Goal: Information Seeking & Learning: Learn about a topic

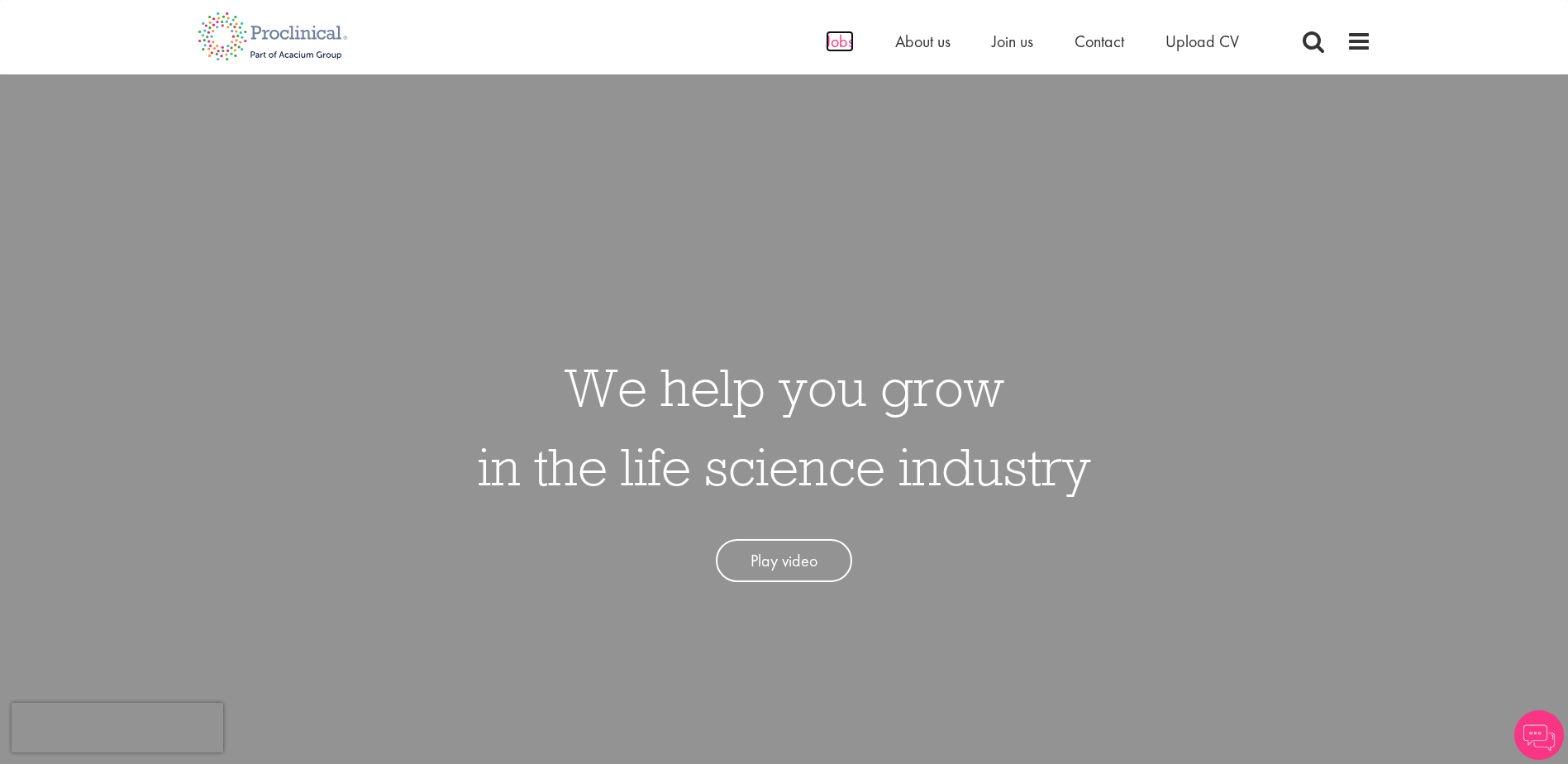
click at [845, 45] on span "Jobs" at bounding box center [840, 42] width 28 height 22
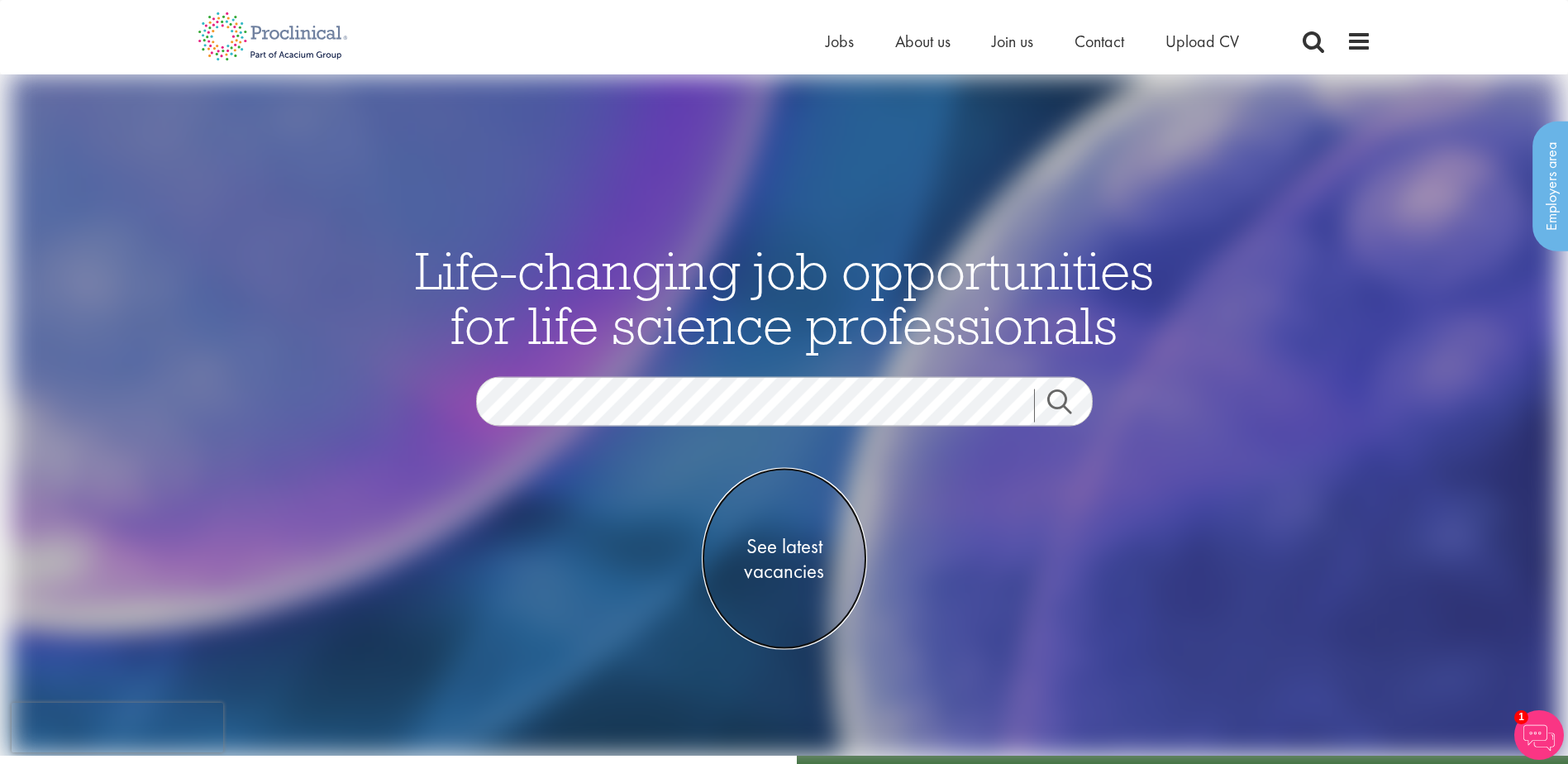
click at [785, 557] on span "See latest vacancies" at bounding box center [785, 558] width 166 height 49
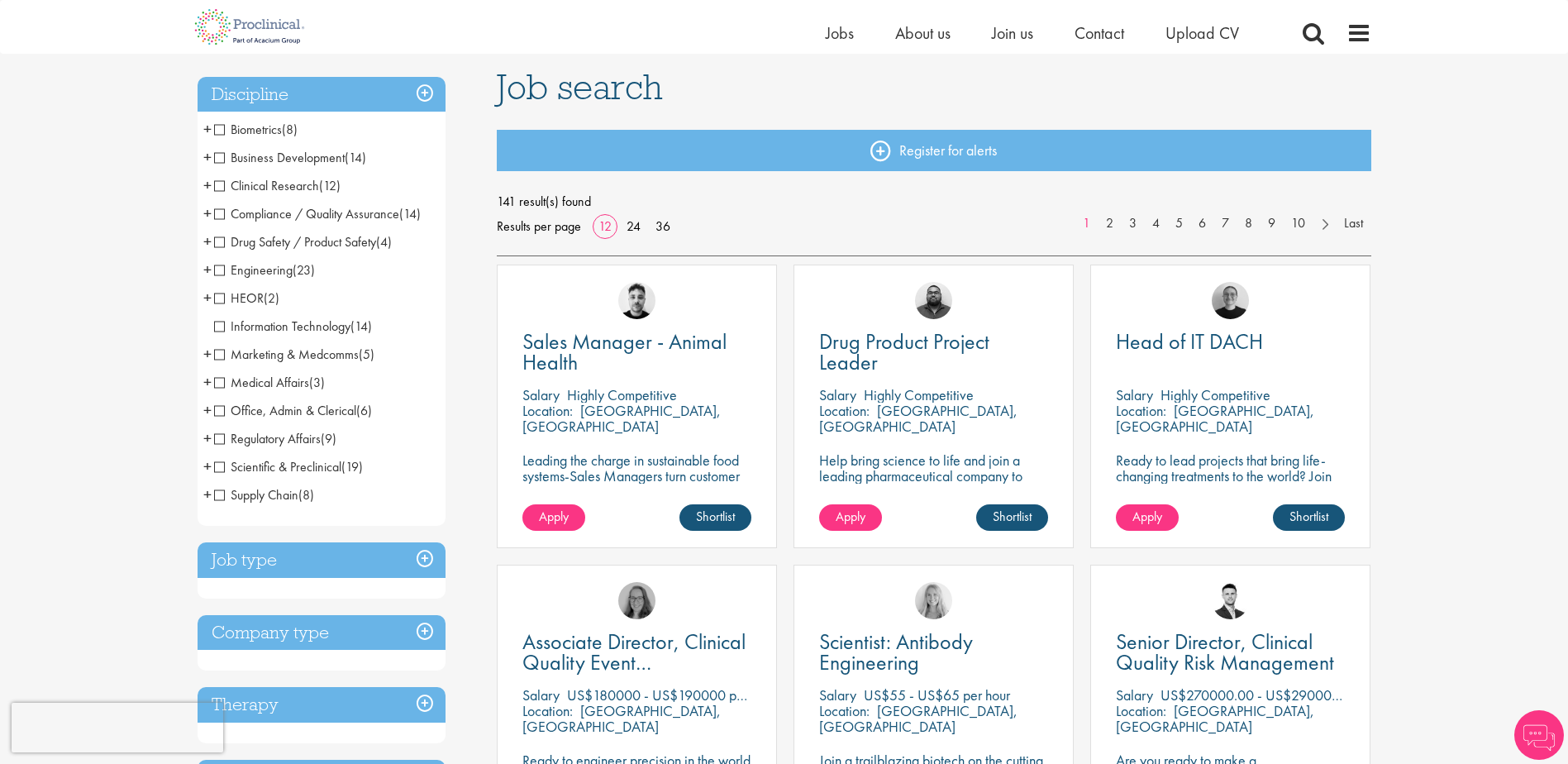
scroll to position [248, 0]
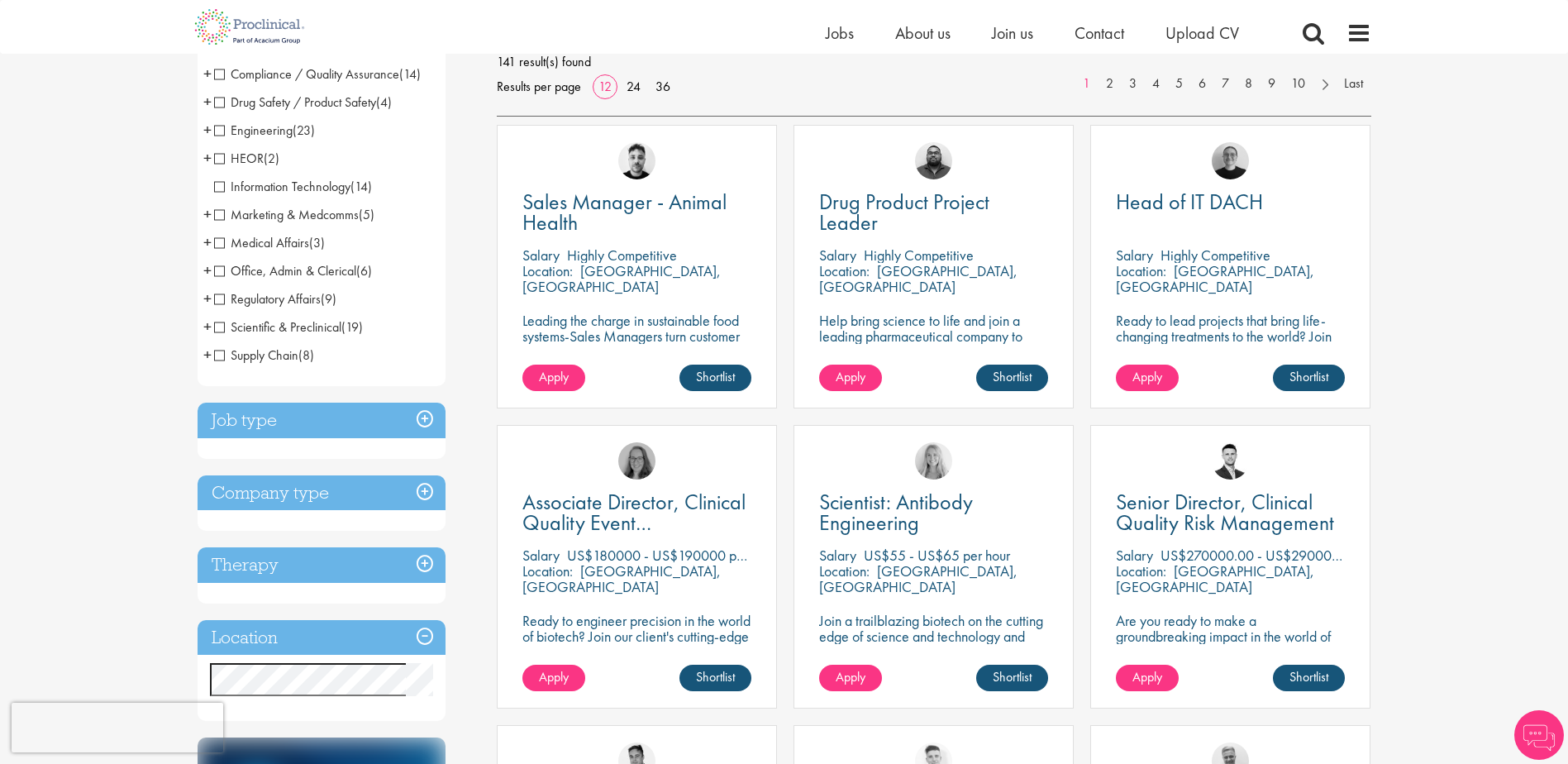
click at [332, 416] on h3 "Job type" at bounding box center [321, 420] width 248 height 35
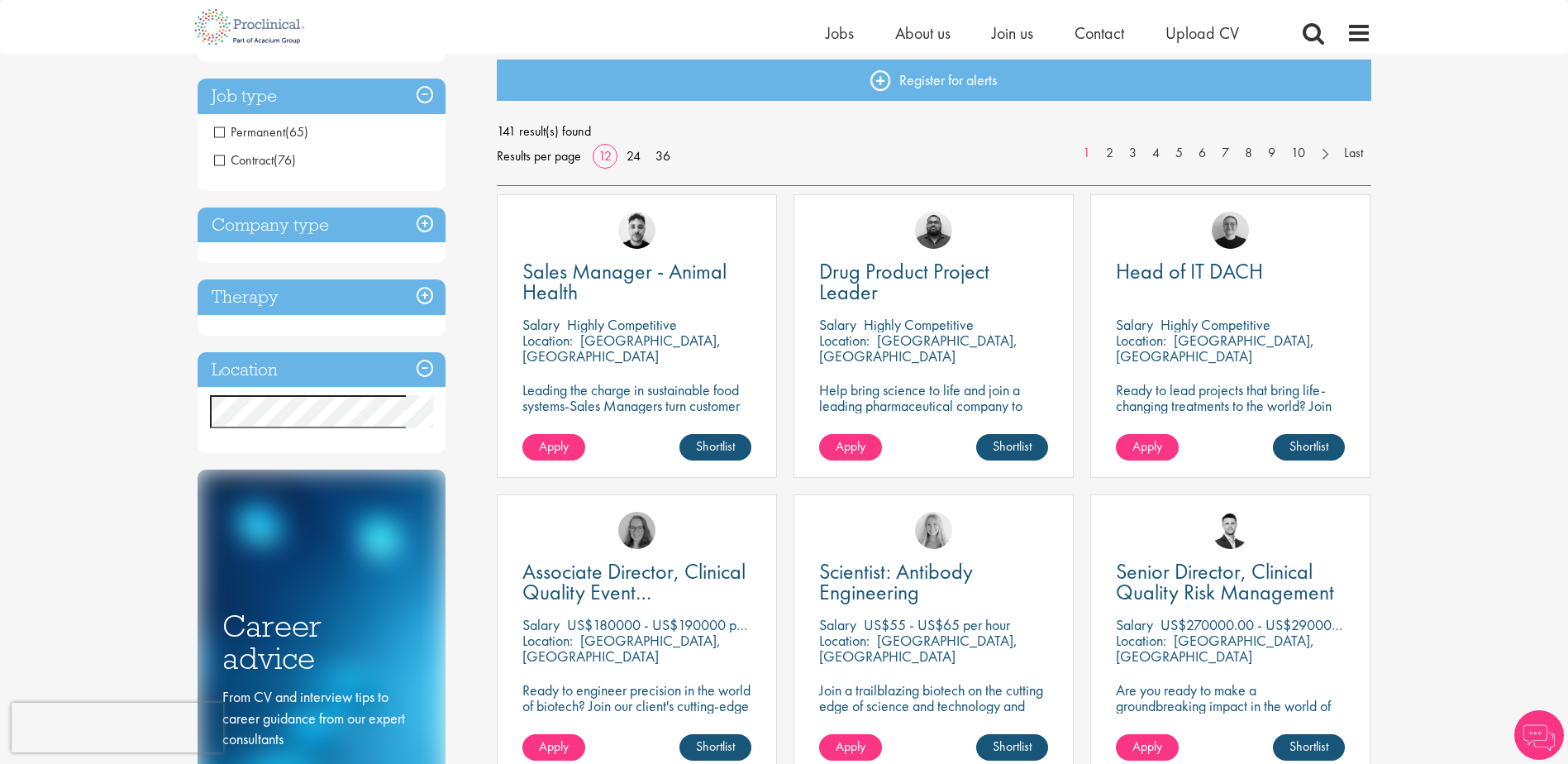
scroll to position [82, 0]
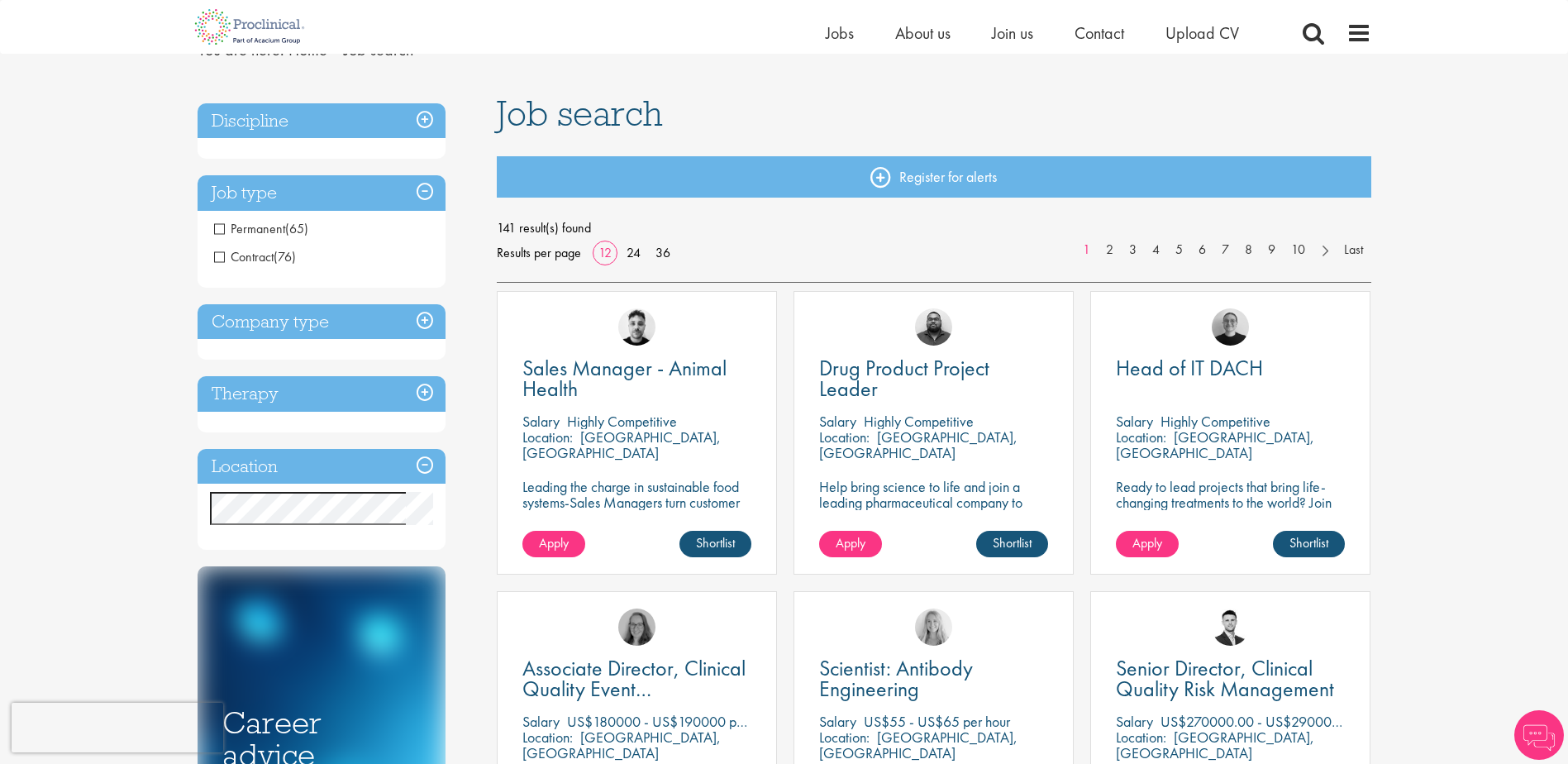
click at [336, 180] on h3 "Job type" at bounding box center [321, 192] width 248 height 35
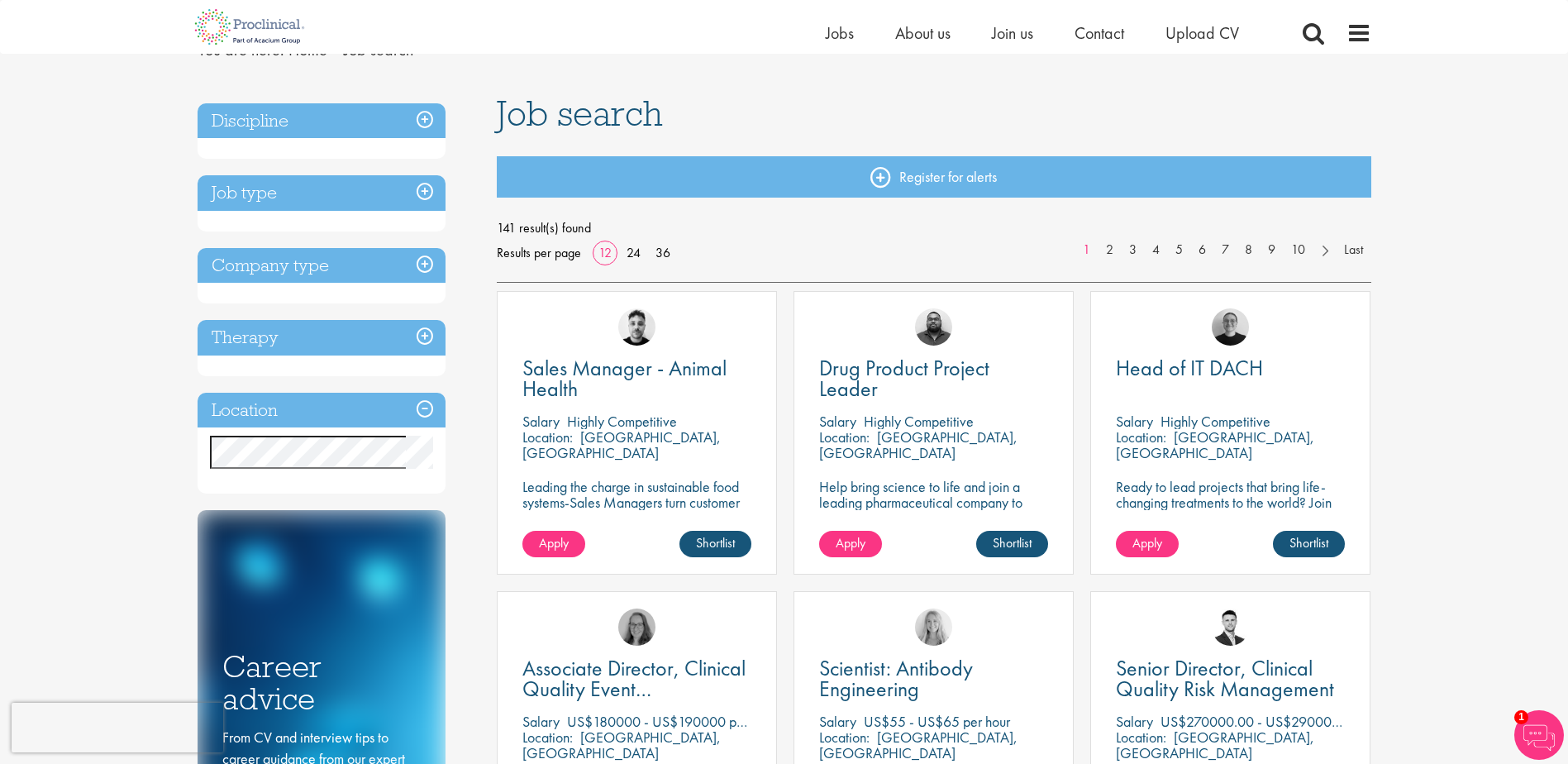
click at [325, 257] on h3 "Company type" at bounding box center [321, 265] width 248 height 35
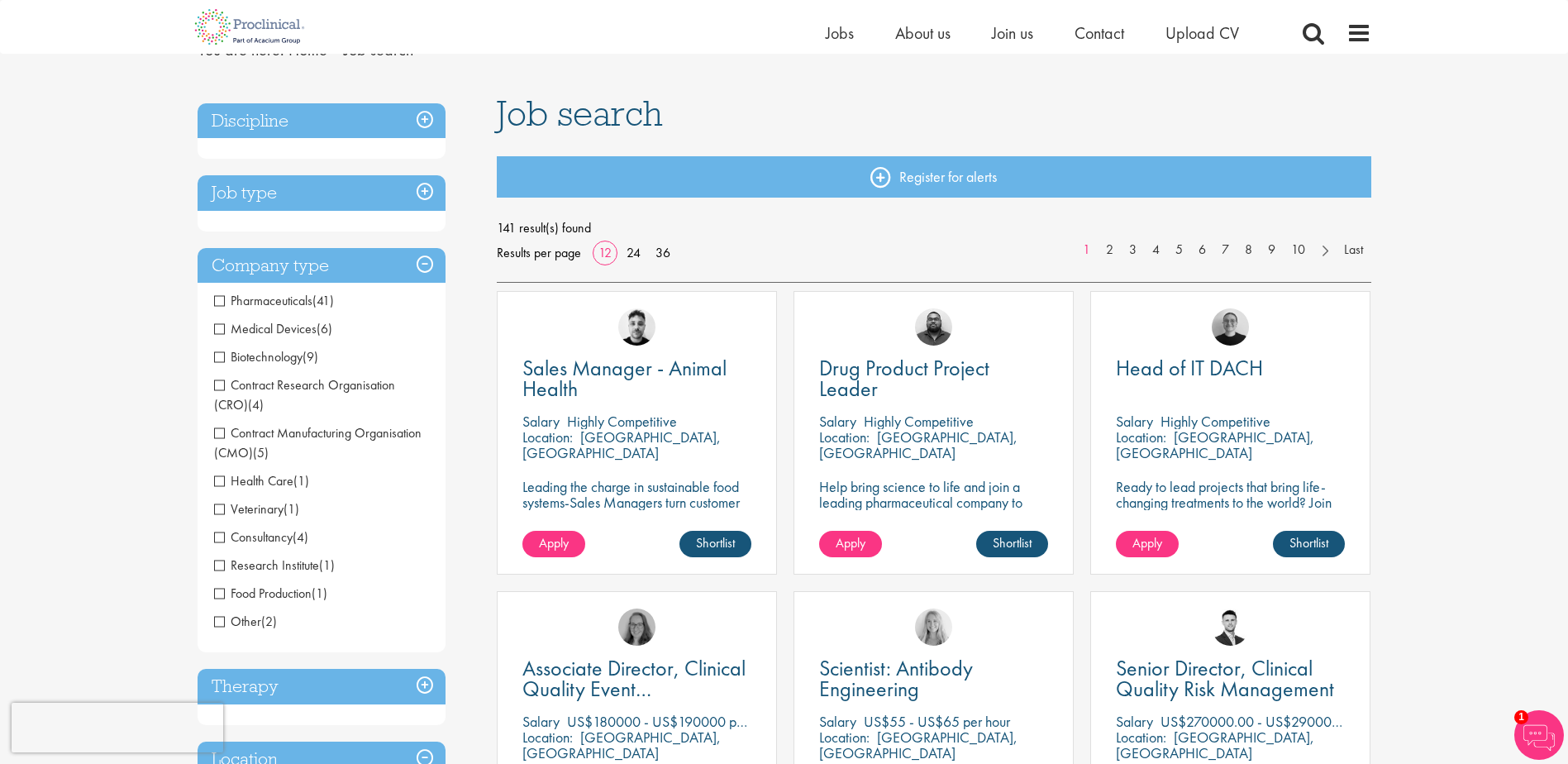
click at [323, 267] on h3 "Company type" at bounding box center [321, 265] width 248 height 35
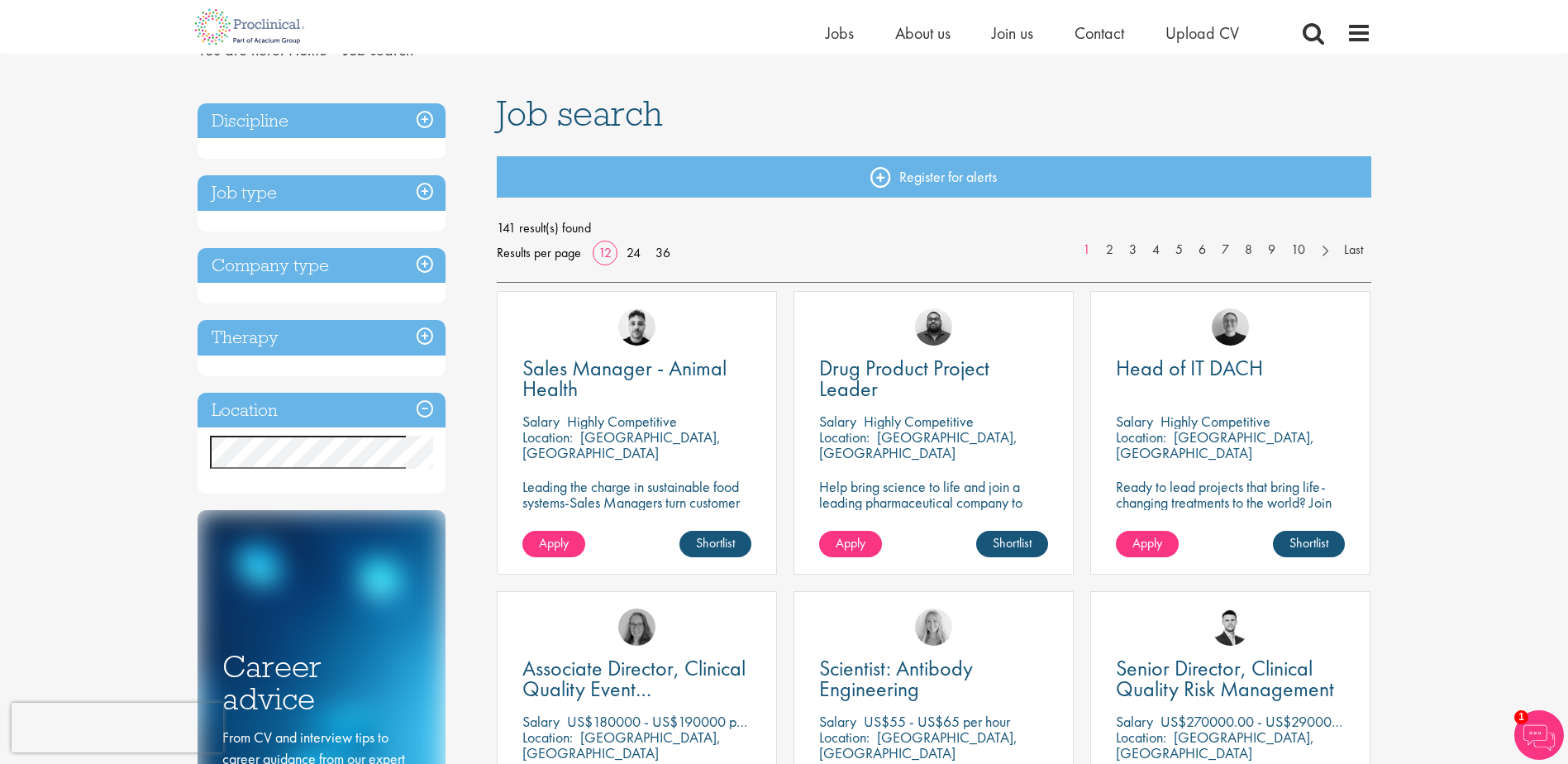
click at [323, 267] on h3 "Company type" at bounding box center [321, 265] width 248 height 35
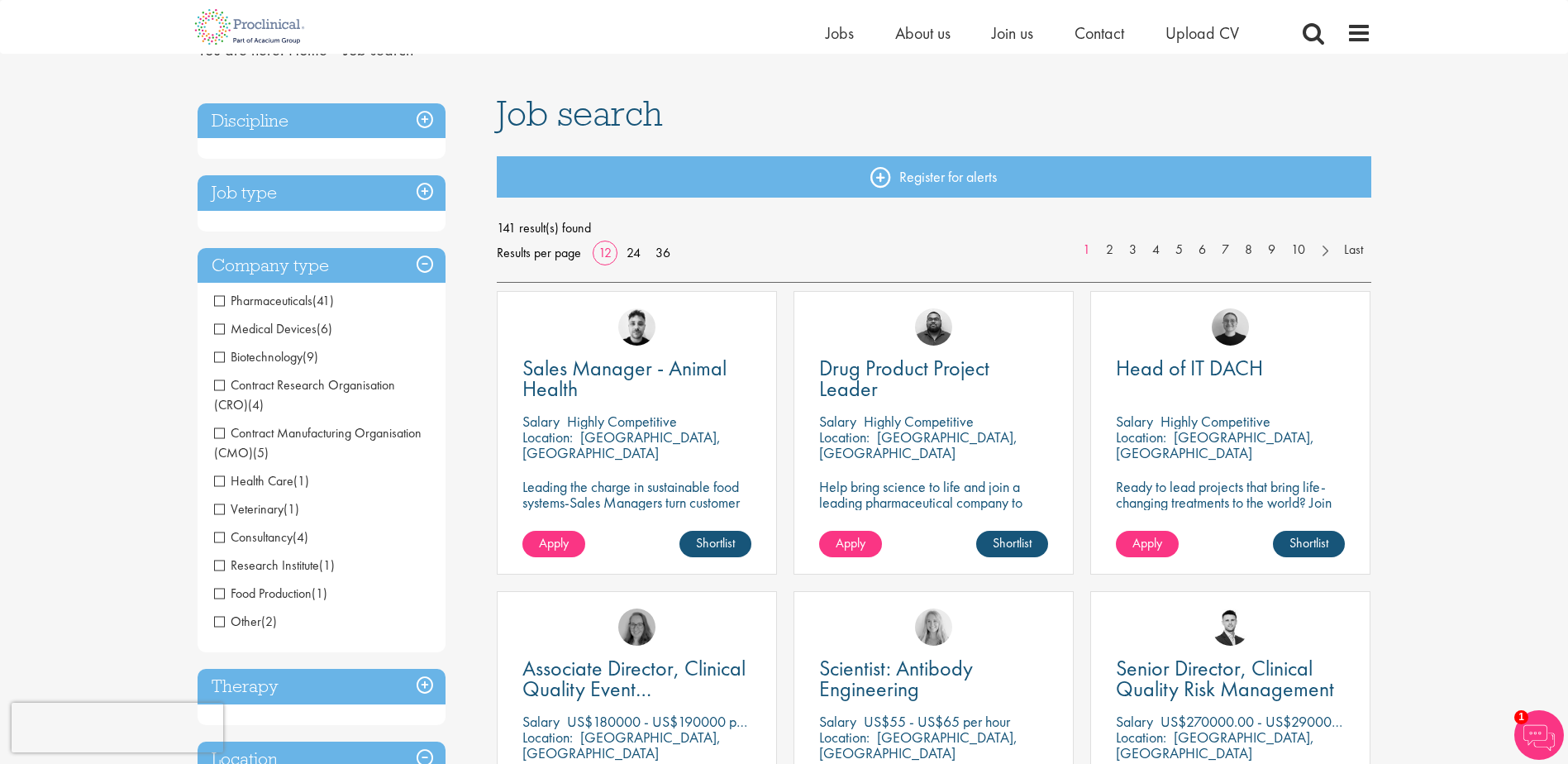
click at [280, 261] on h3 "Company type" at bounding box center [321, 265] width 248 height 35
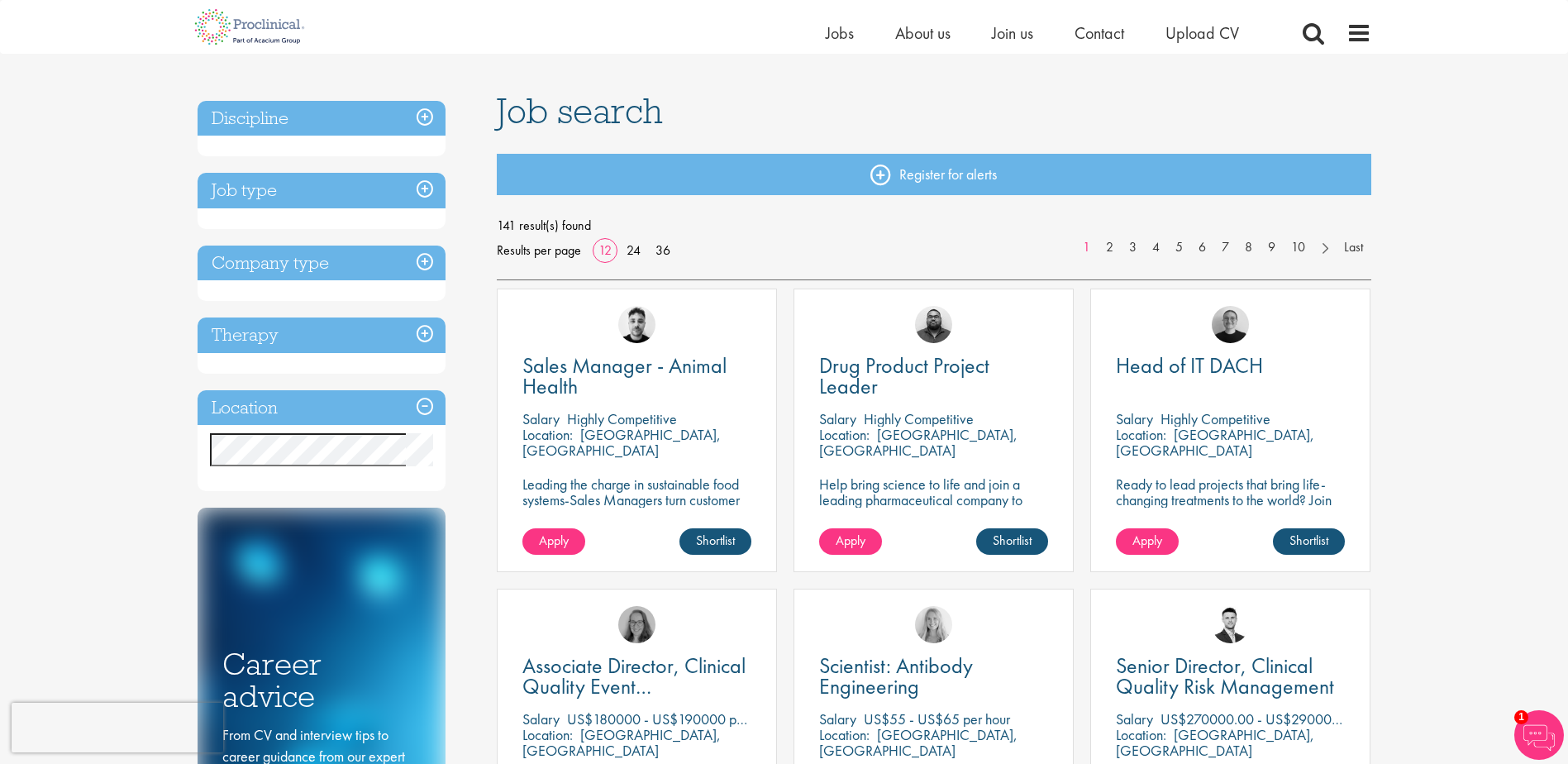
scroll to position [166, 0]
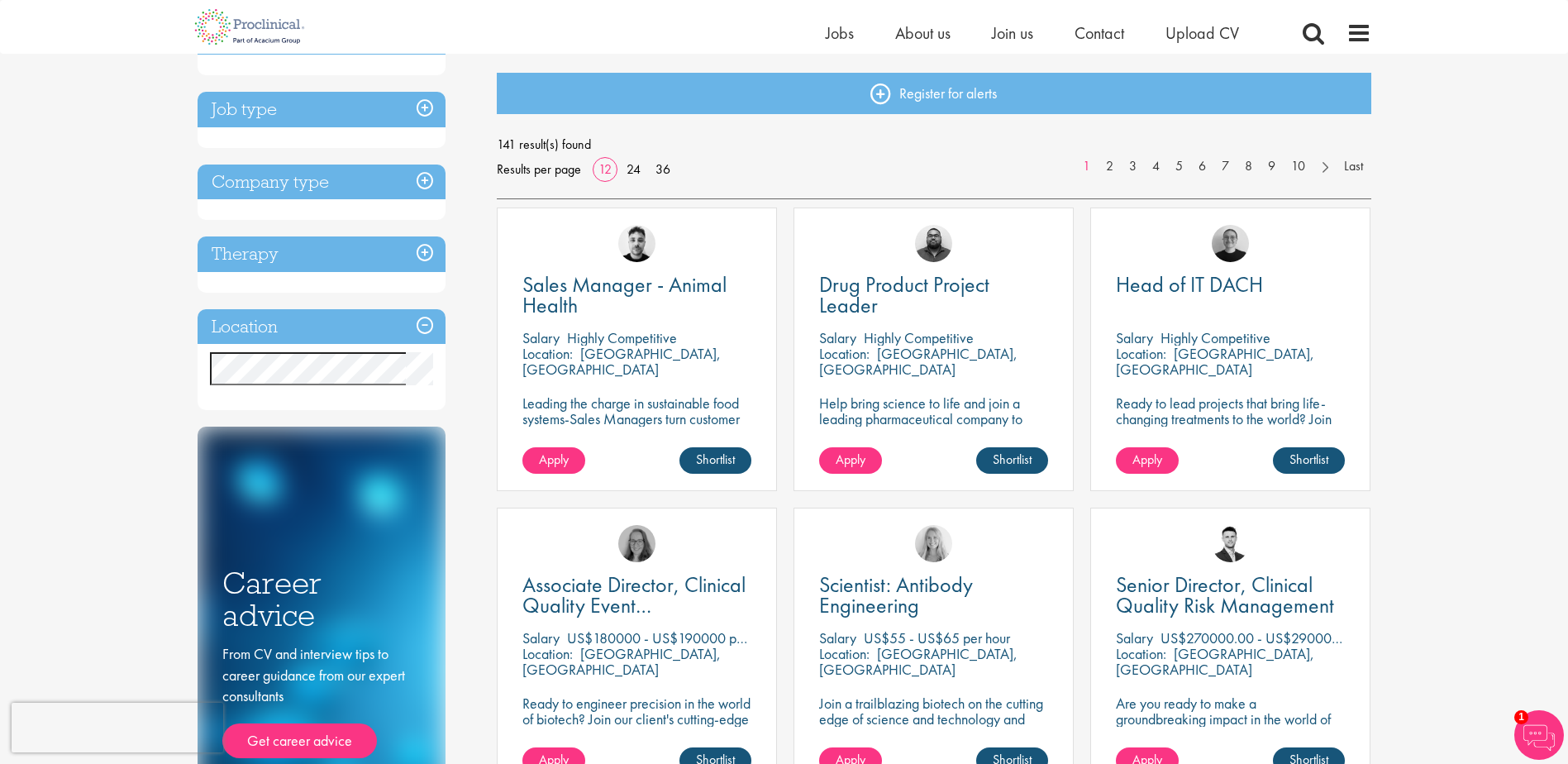
click at [406, 395] on div "Location Specified location Miles" at bounding box center [321, 361] width 248 height 102
click at [491, 372] on div "Sales Manager - Animal Health Salary Highly Competitive Location: Amsterdam, Ne…" at bounding box center [637, 357] width 297 height 300
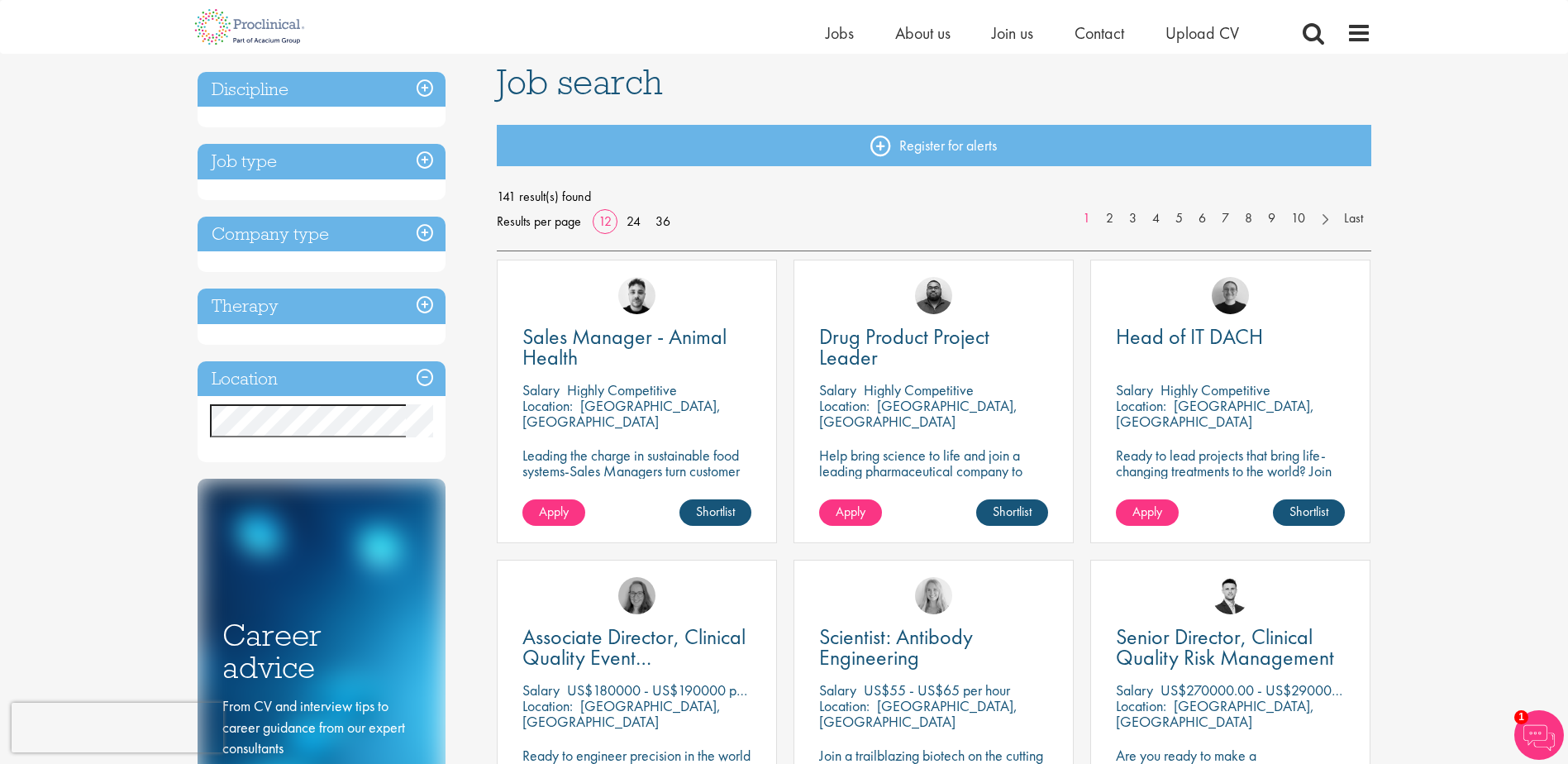
scroll to position [0, 0]
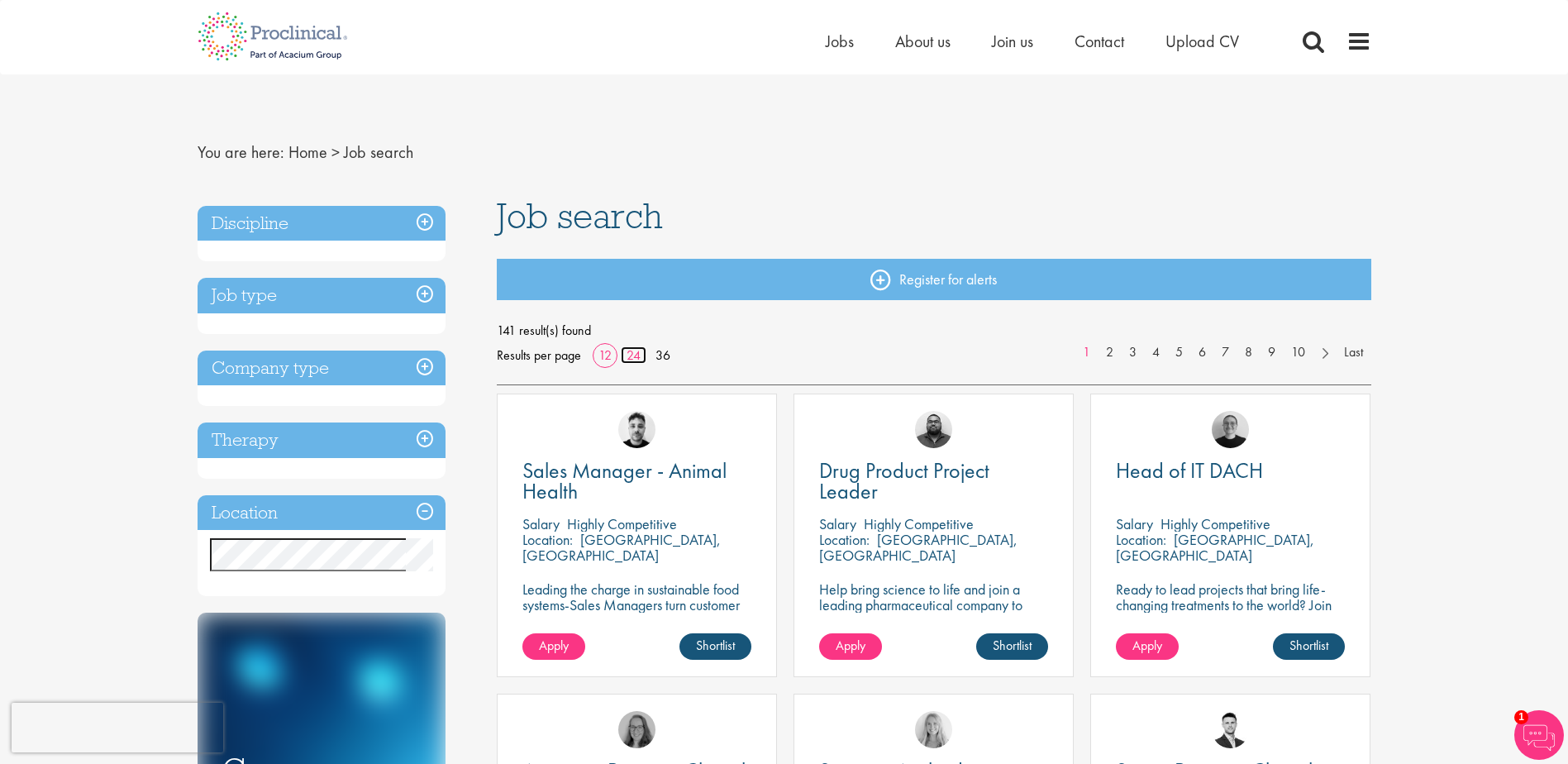
click at [642, 356] on link "24" at bounding box center [633, 355] width 26 height 18
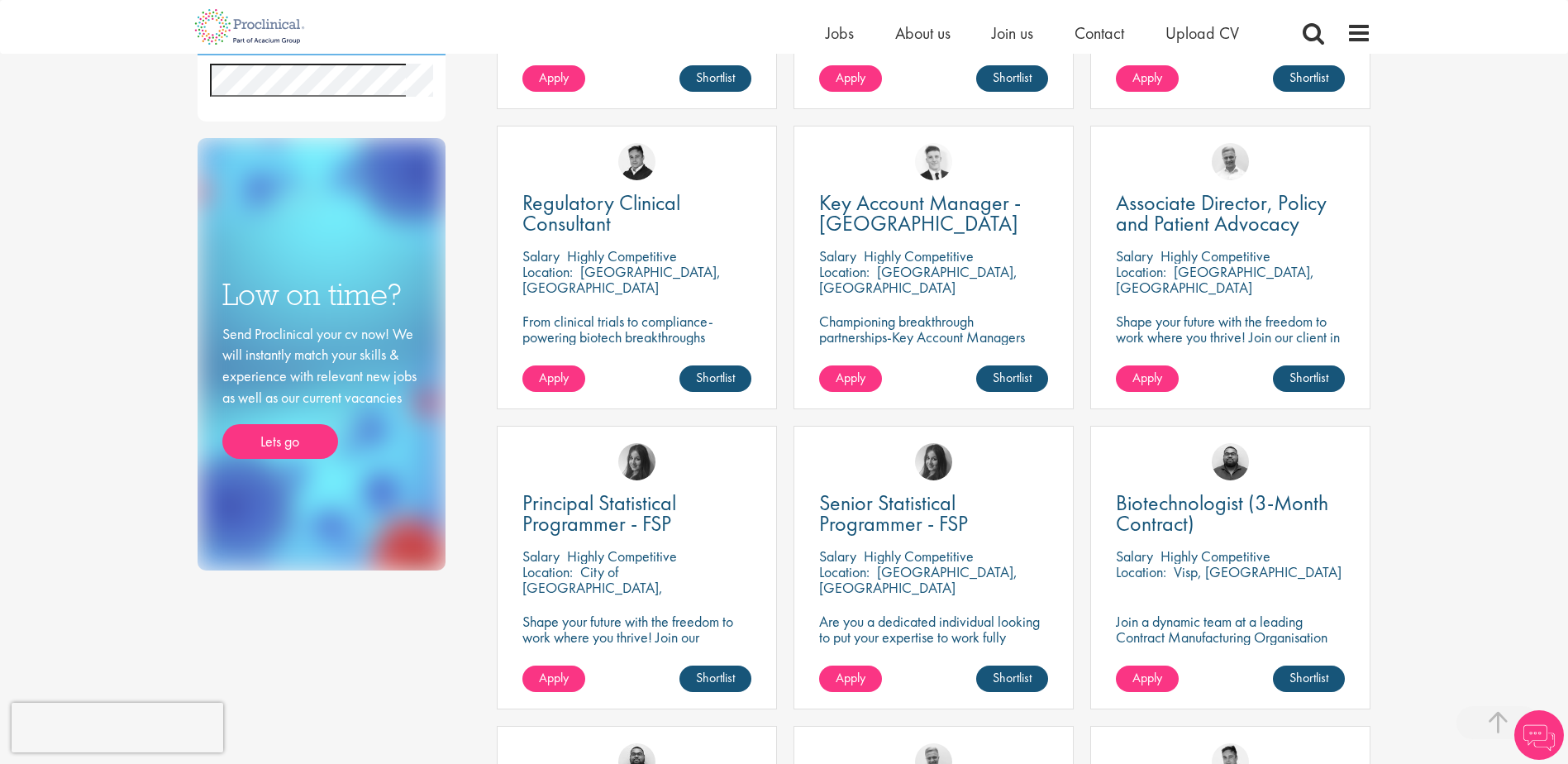
scroll to position [1240, 0]
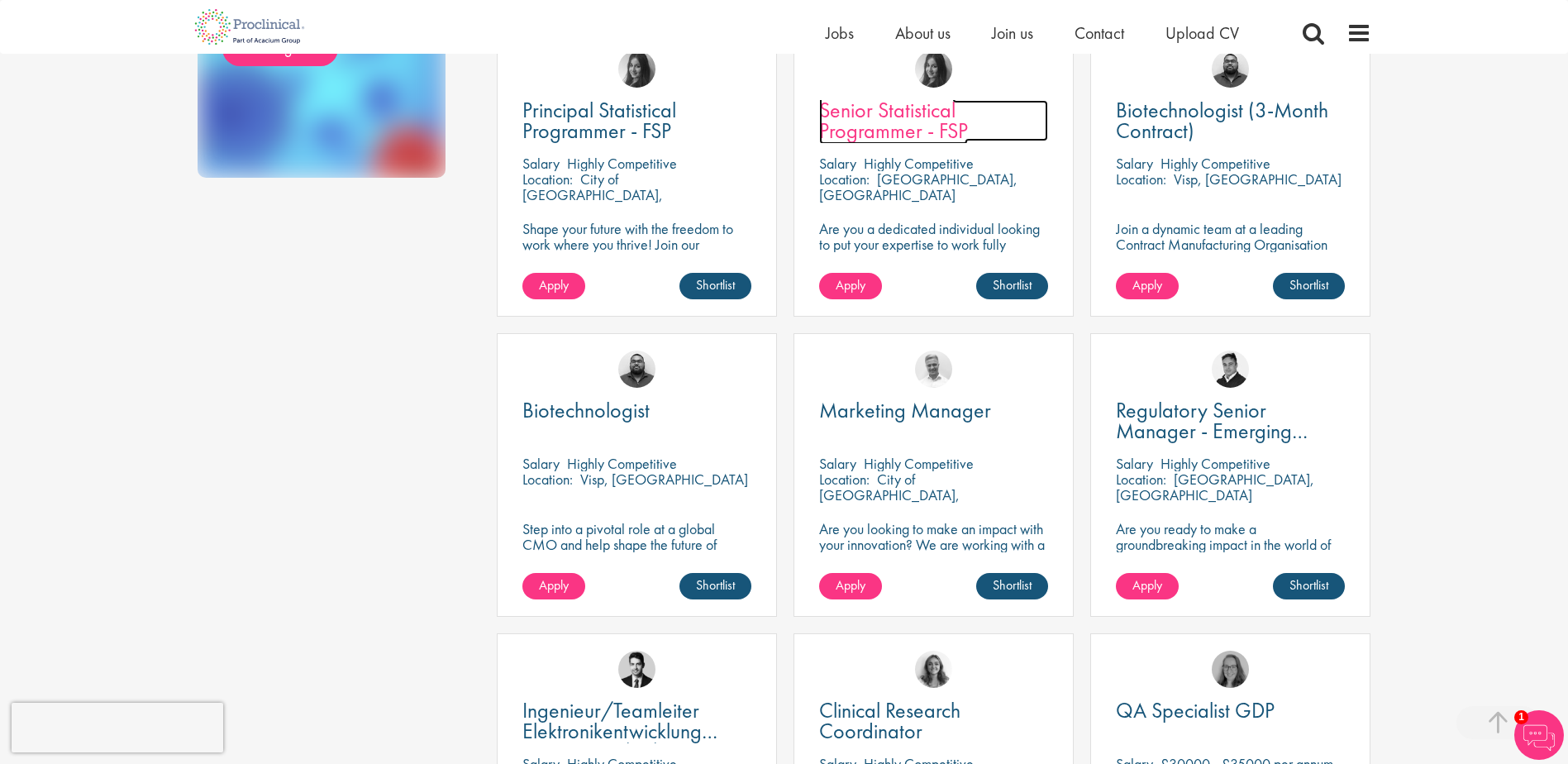
click at [909, 119] on span "Senior Statistical Programmer - FSP" at bounding box center [894, 120] width 149 height 49
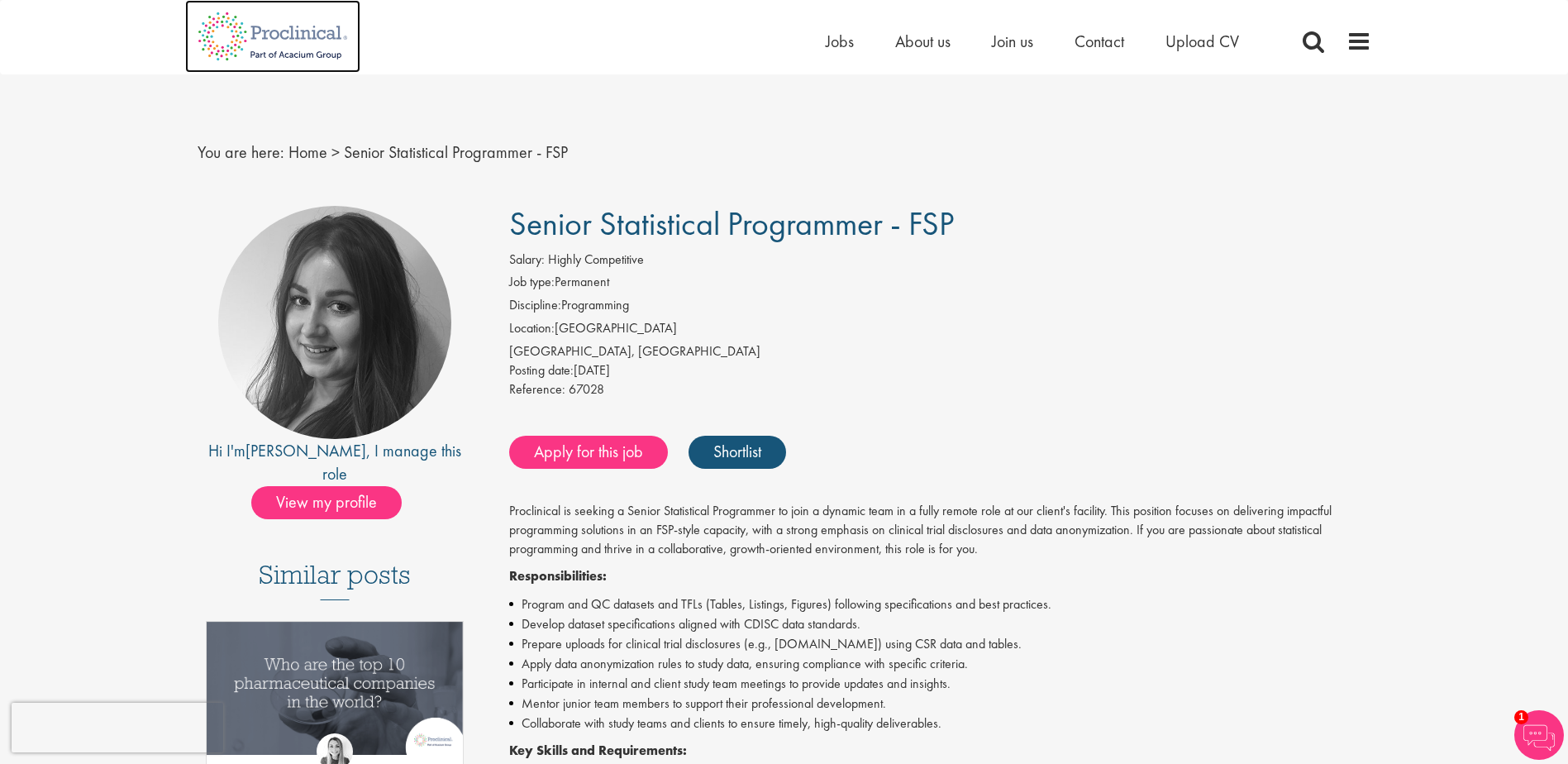
click at [283, 36] on img at bounding box center [272, 36] width 175 height 73
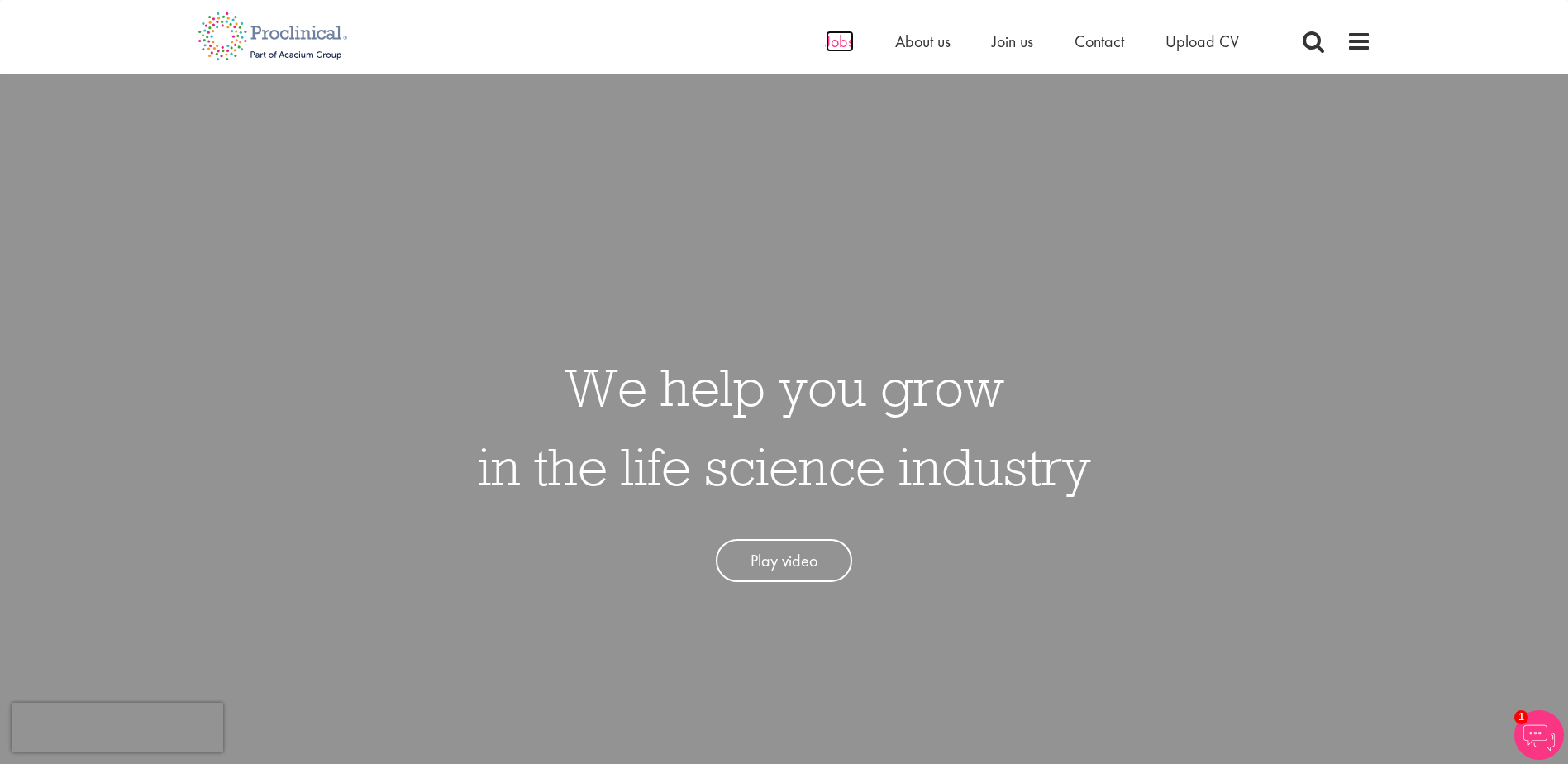
click at [843, 35] on span "Jobs" at bounding box center [840, 42] width 28 height 22
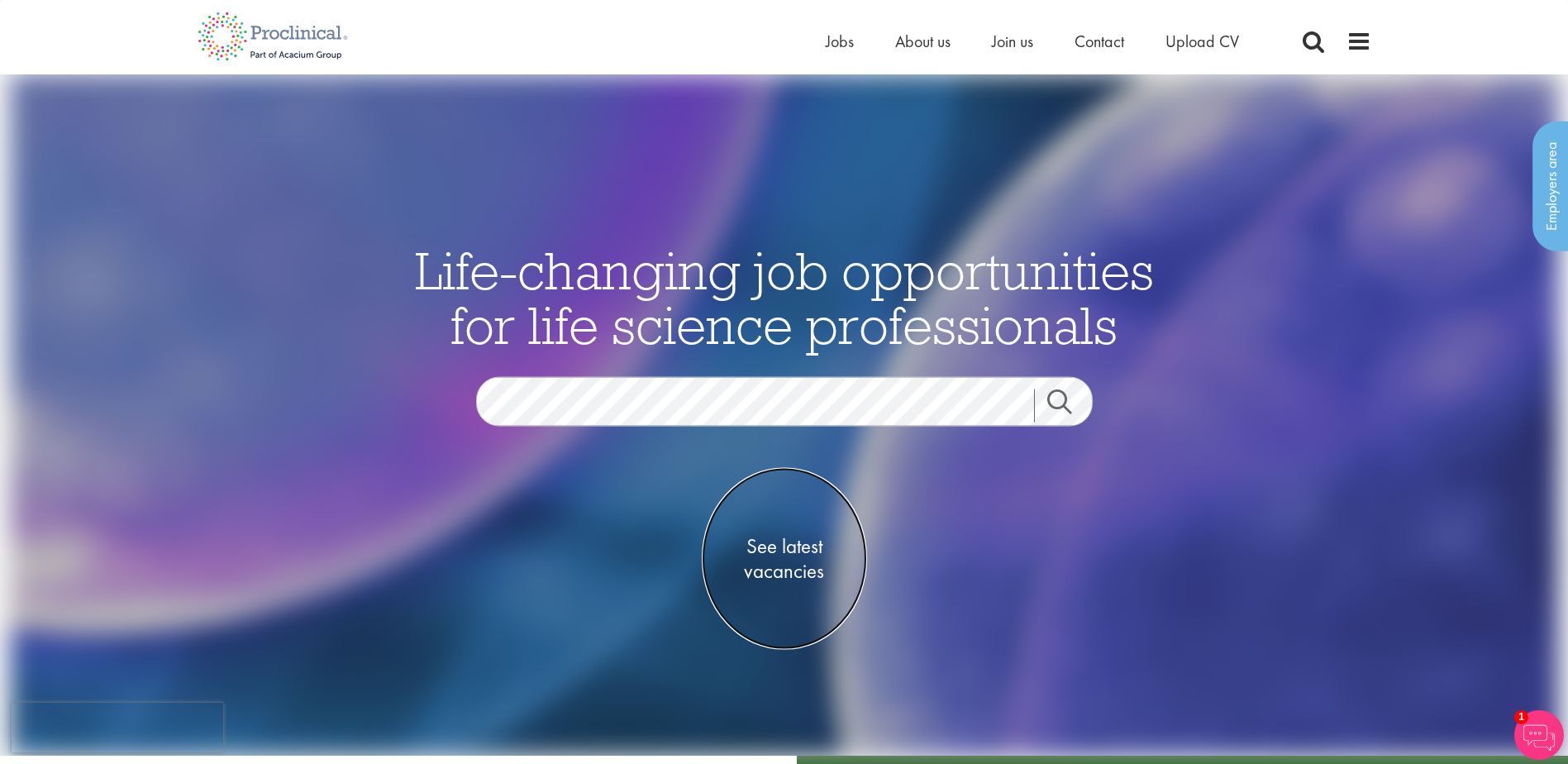
click at [771, 534] on span "See latest vacancies" at bounding box center [785, 558] width 166 height 49
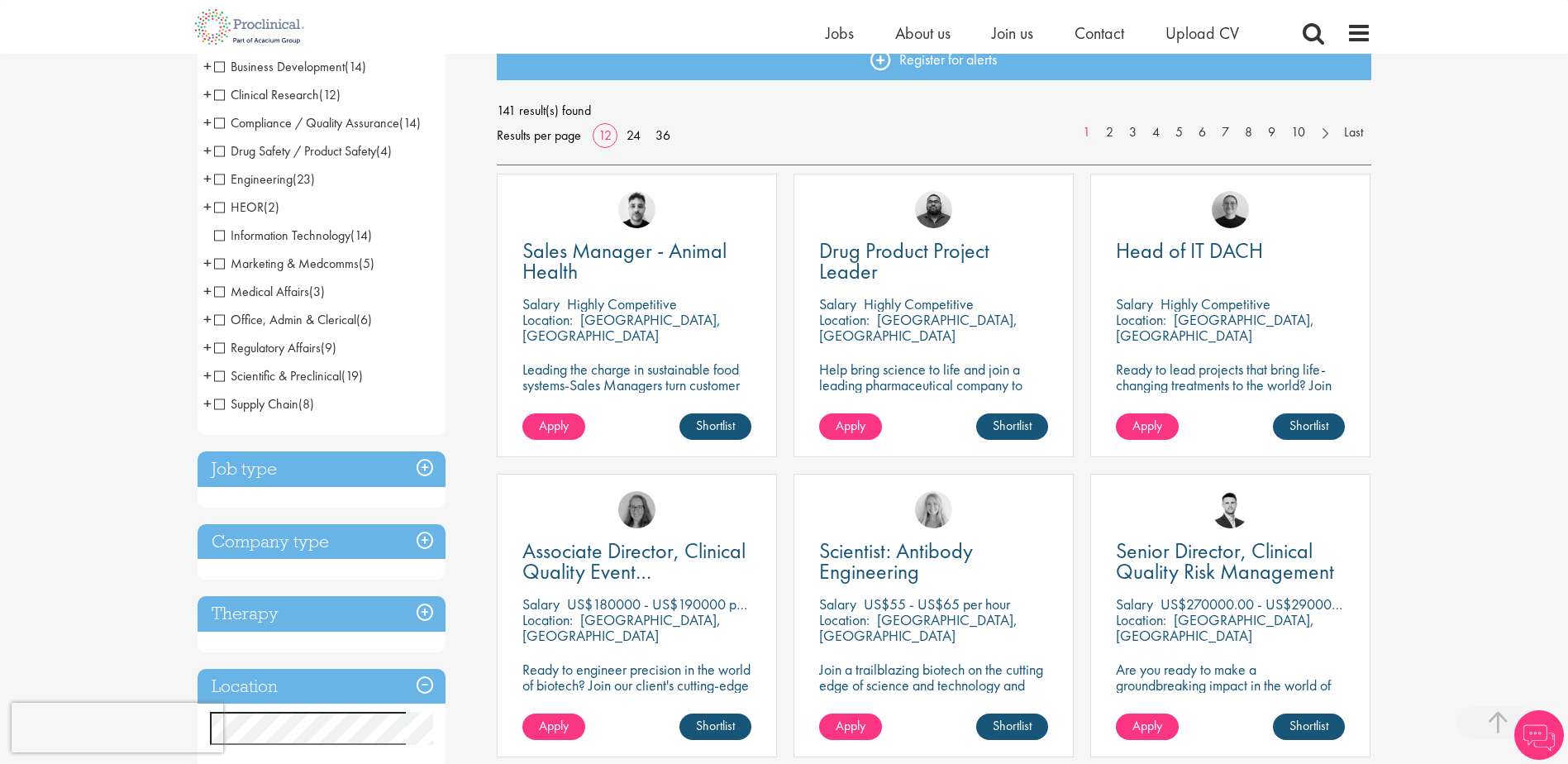
scroll to position [413, 0]
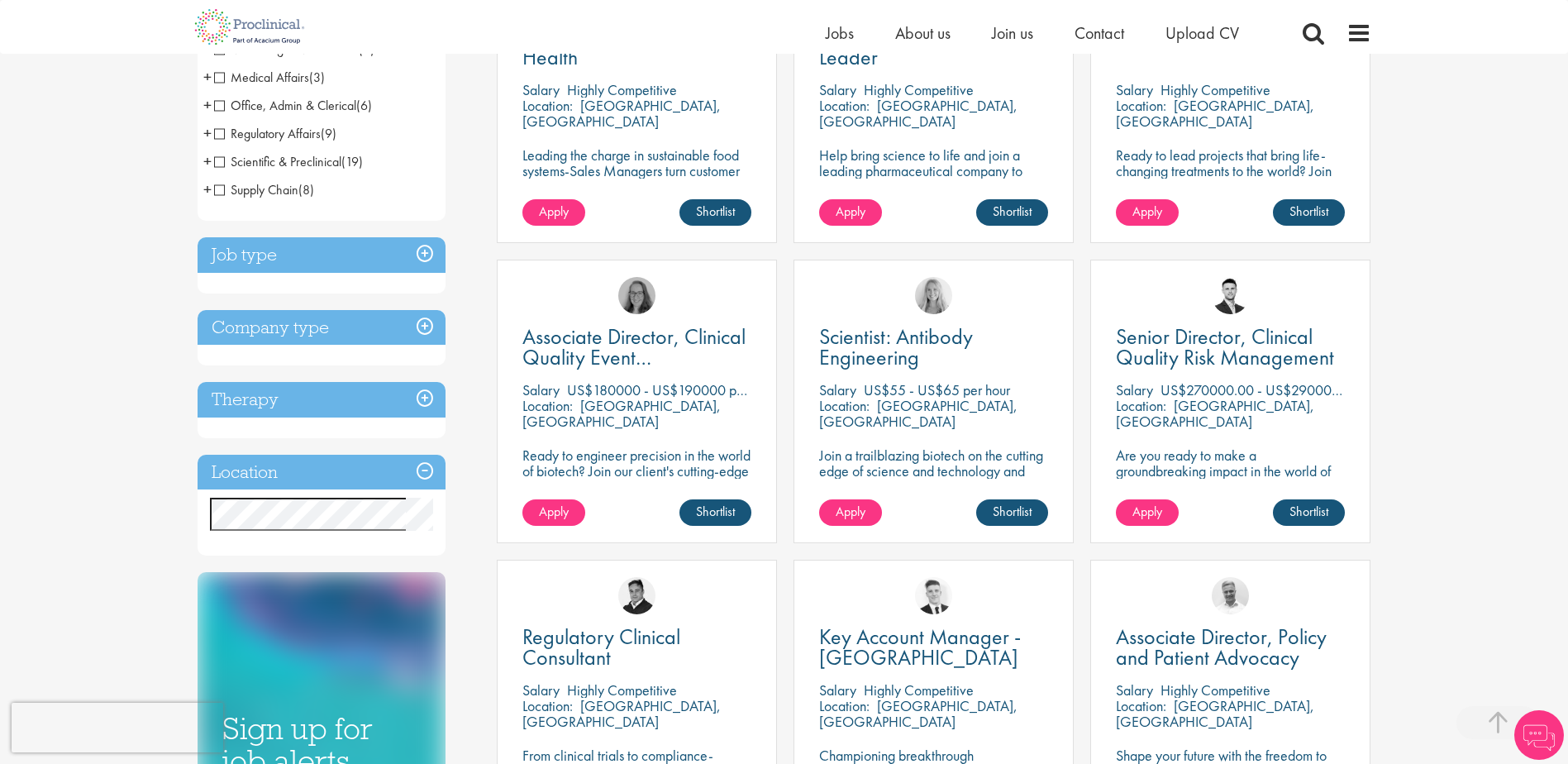
click at [276, 261] on h3 "Job type" at bounding box center [321, 255] width 248 height 35
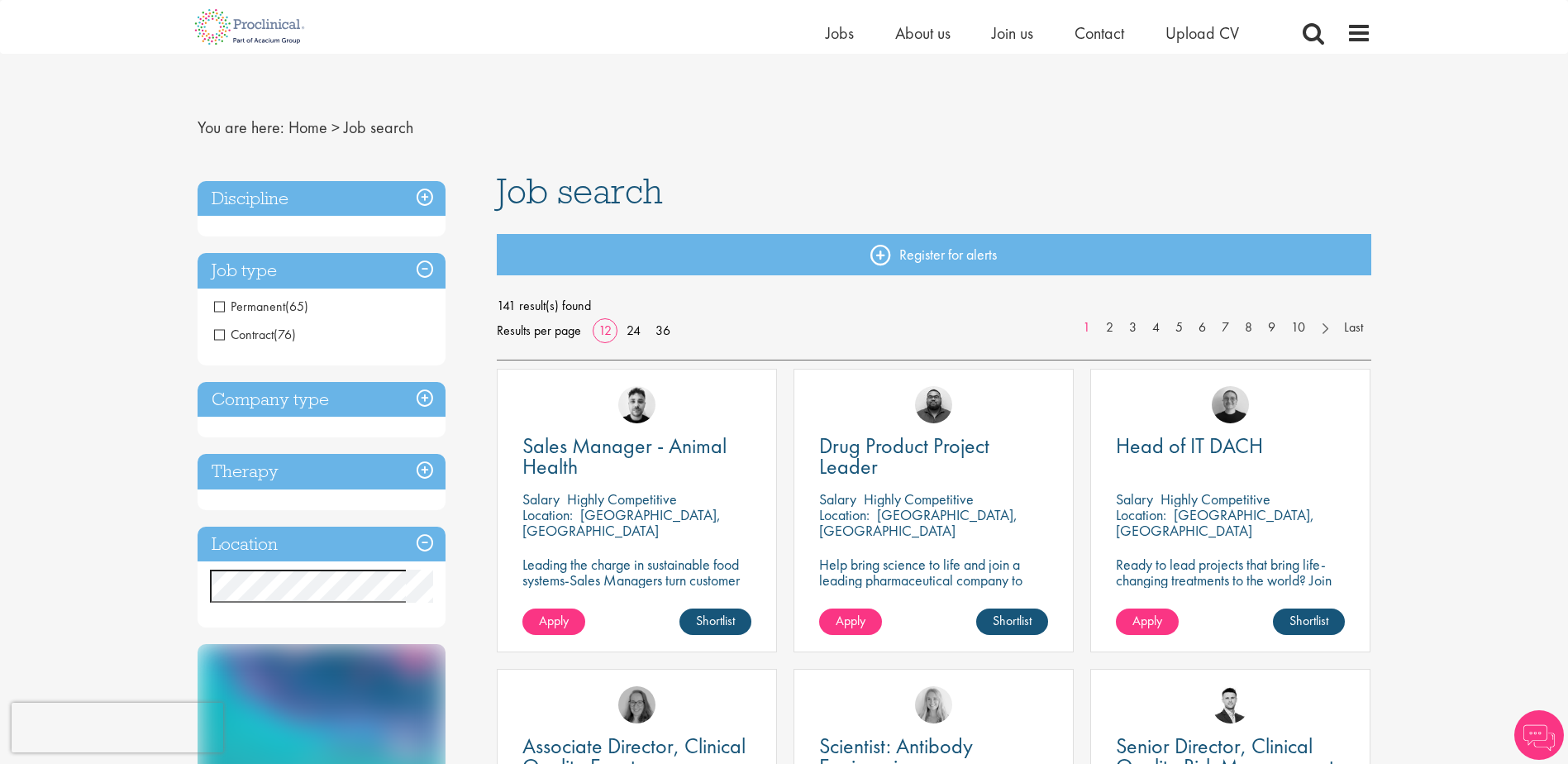
scroll to position [0, 0]
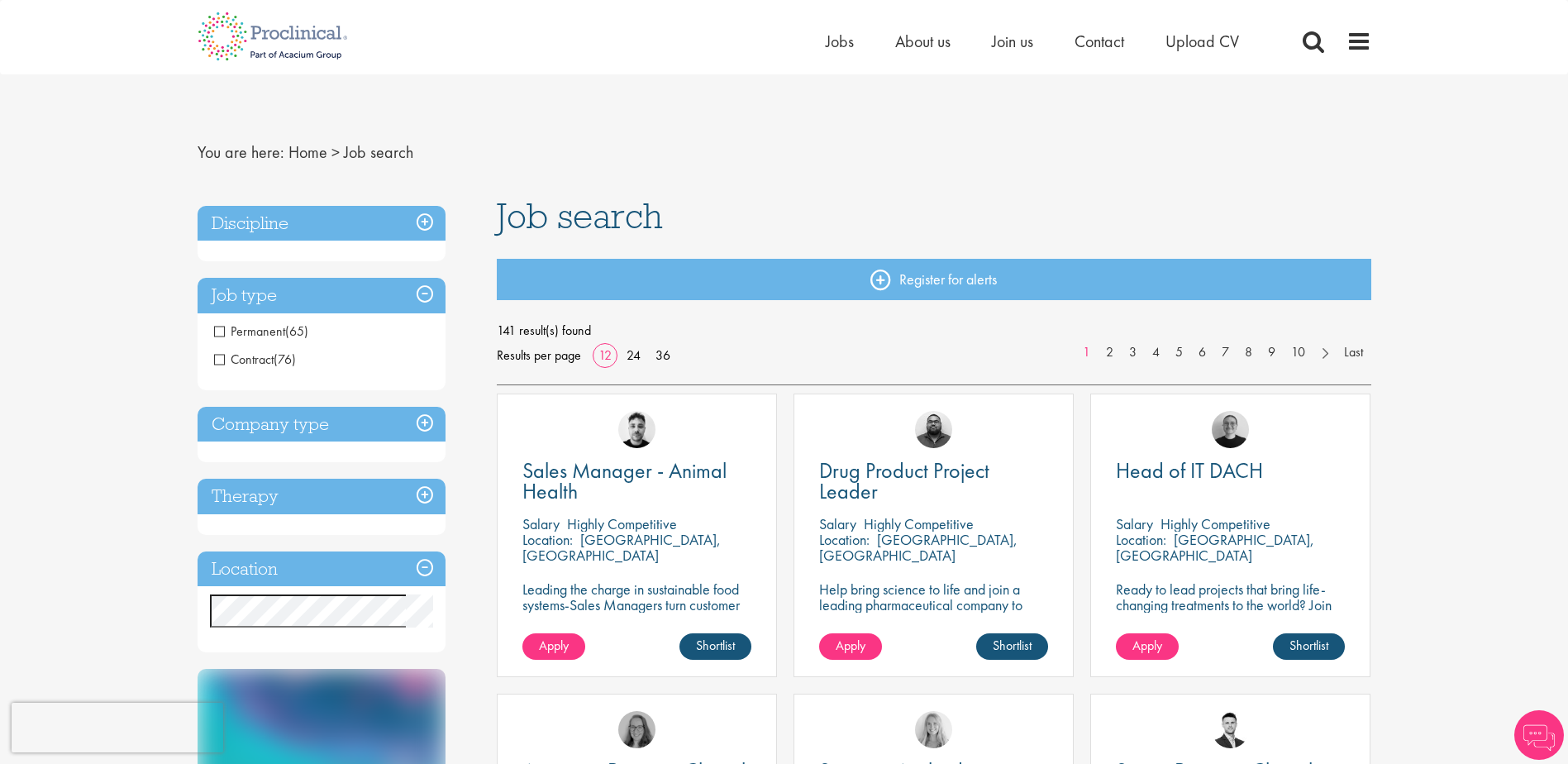
click at [246, 326] on span "Permanent" at bounding box center [249, 331] width 71 height 18
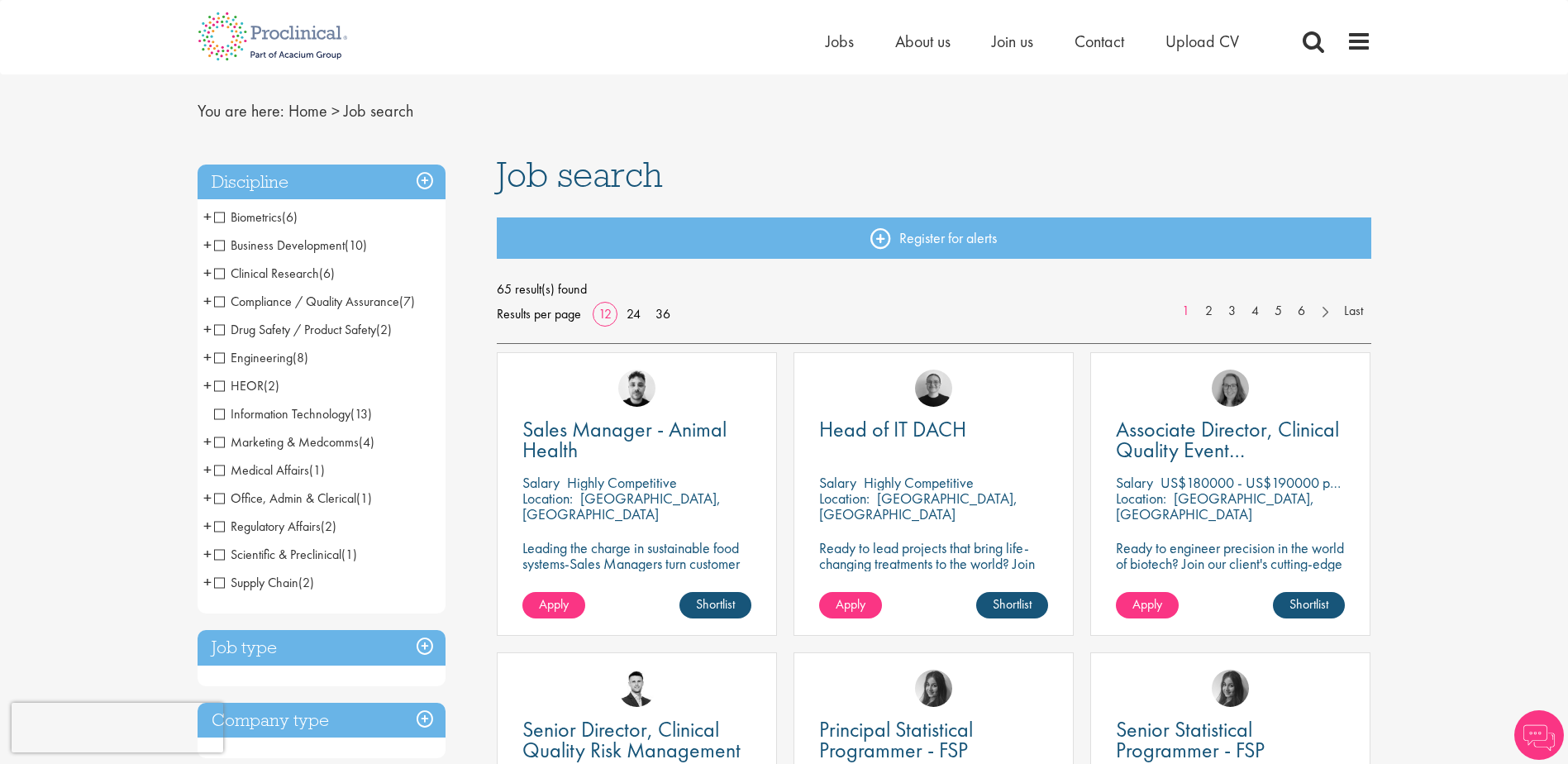
scroll to position [166, 0]
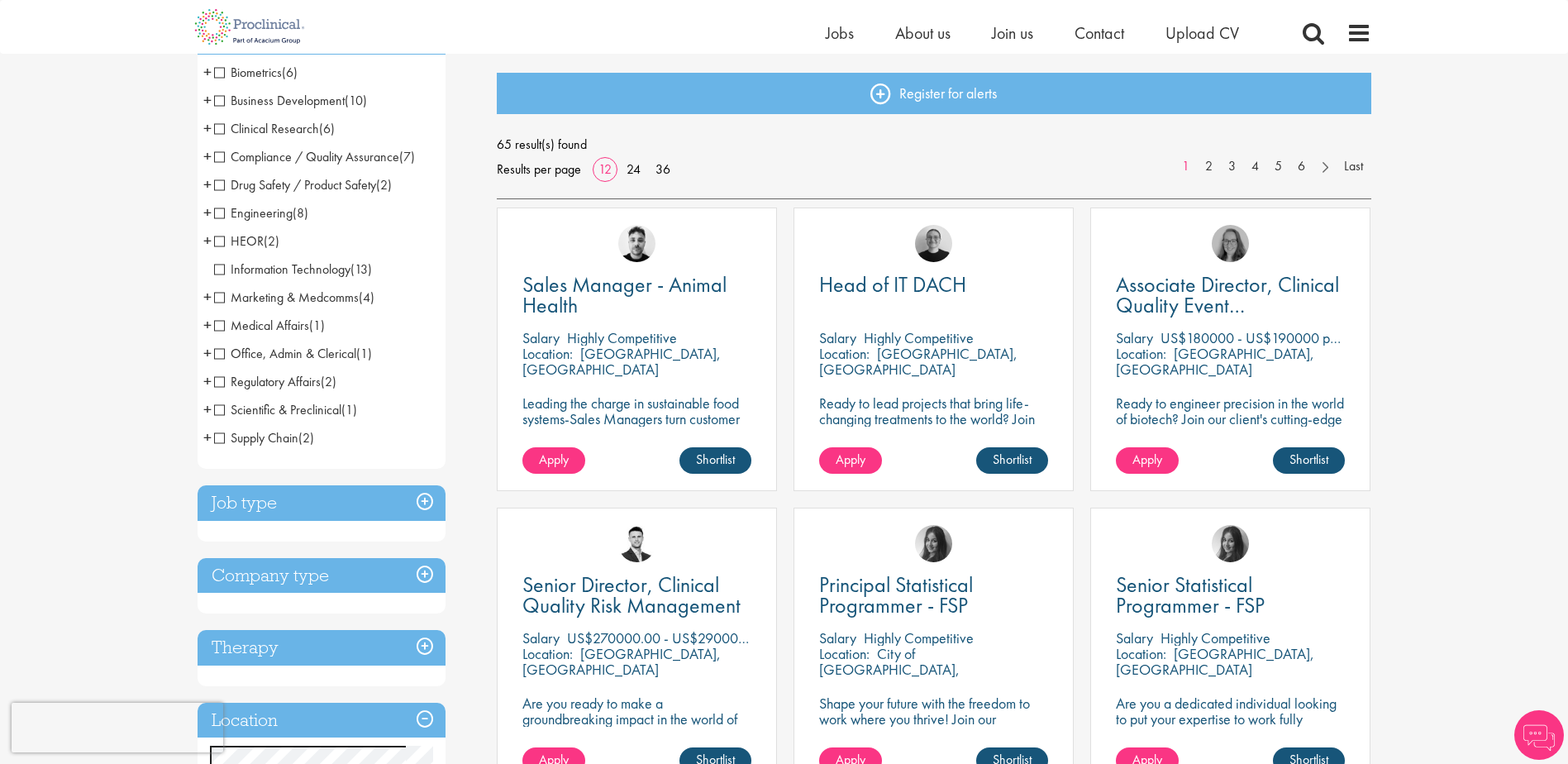
click at [347, 497] on h3 "Job type" at bounding box center [321, 503] width 248 height 35
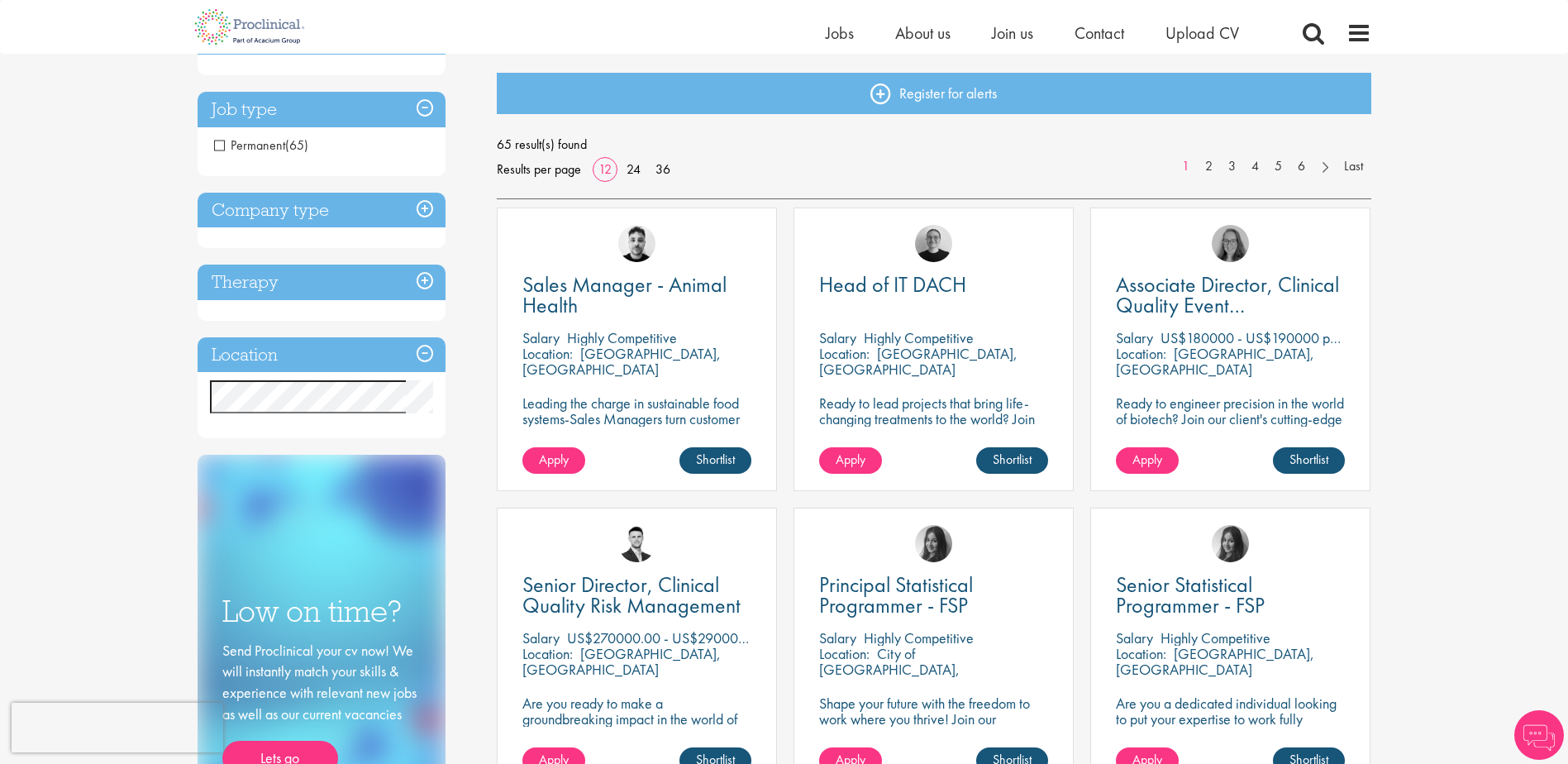
click at [313, 217] on h3 "Company type" at bounding box center [321, 210] width 248 height 35
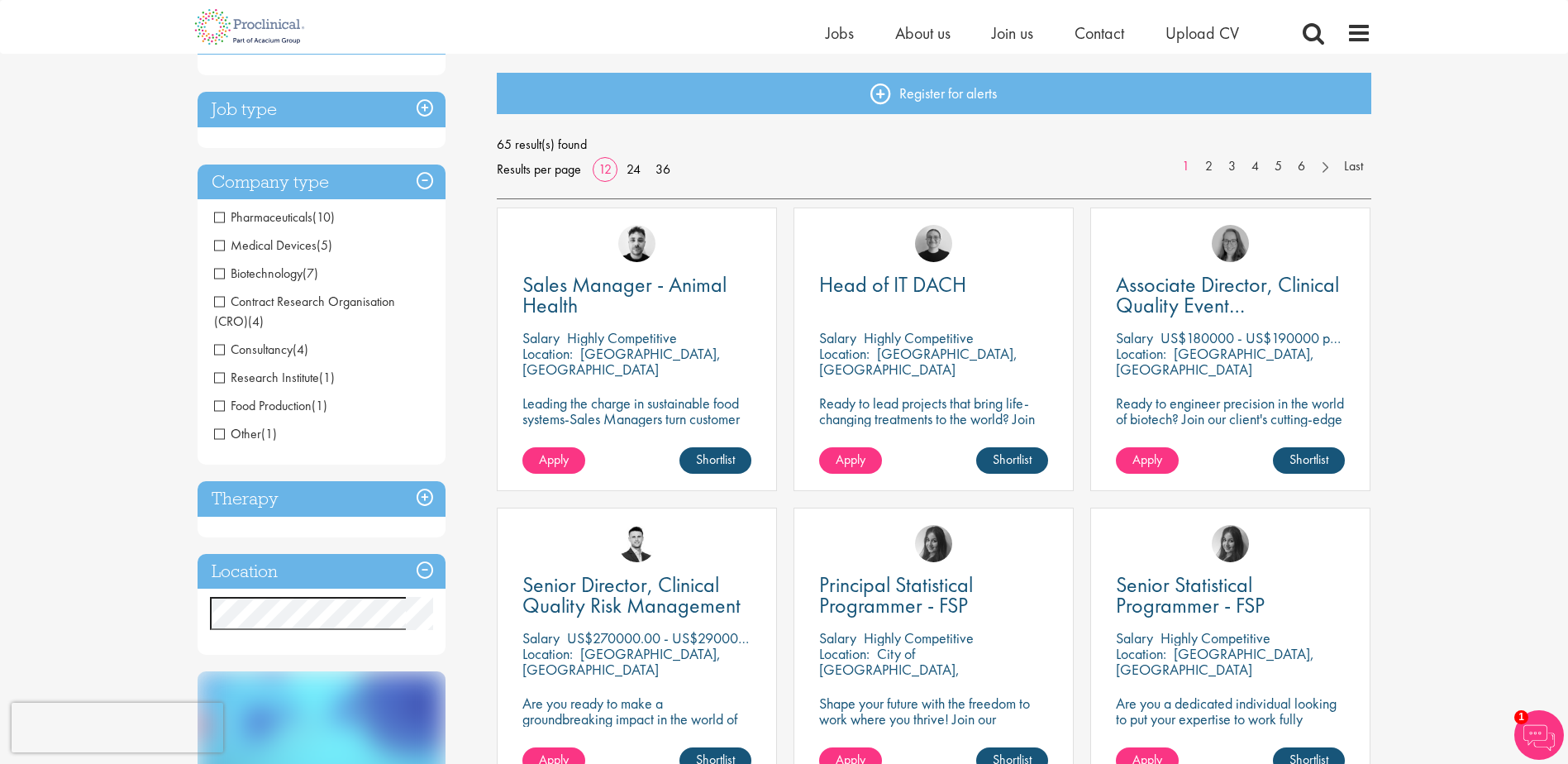
click at [262, 213] on span "Pharmaceuticals" at bounding box center [264, 217] width 99 height 18
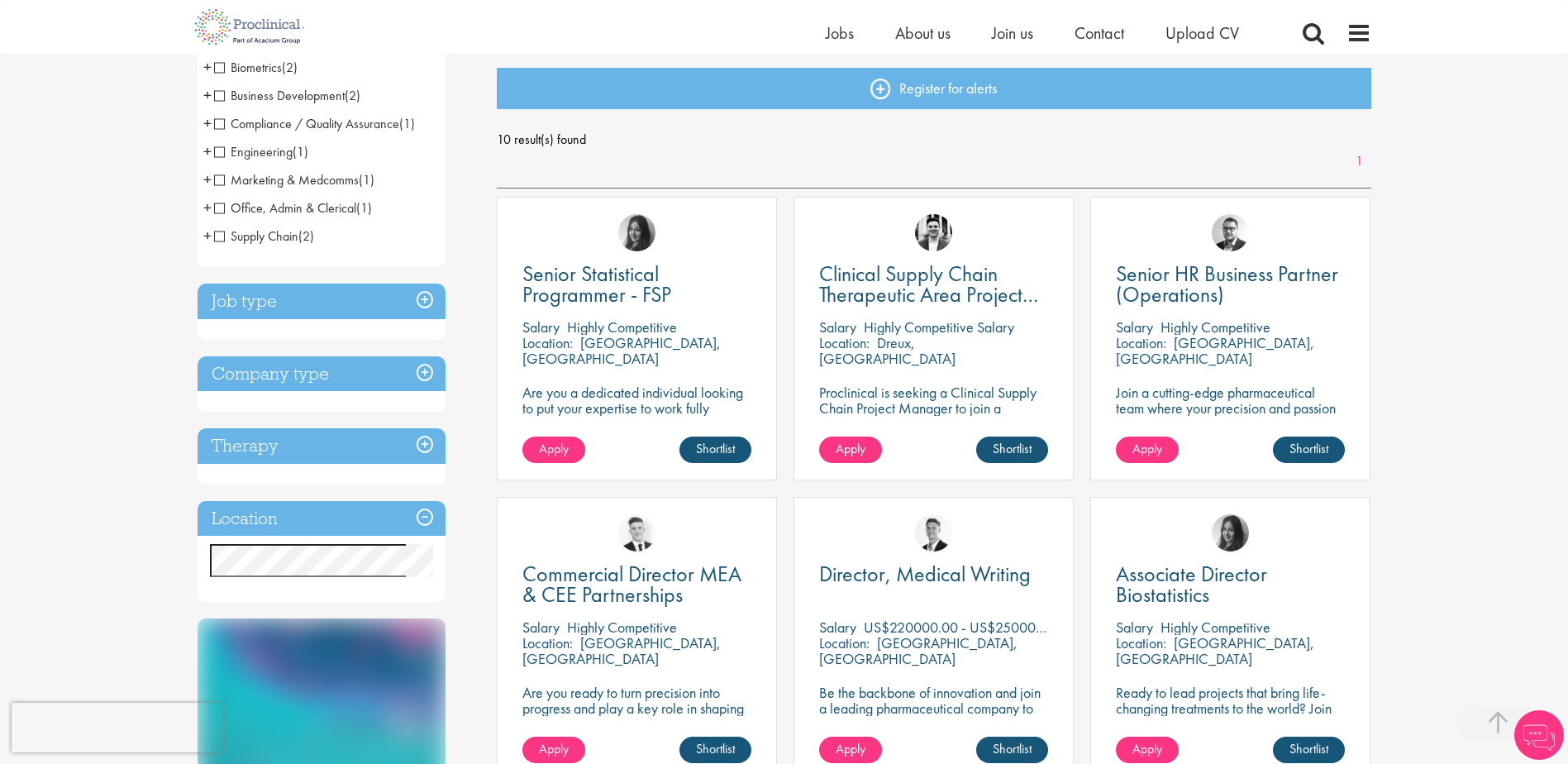
scroll to position [166, 0]
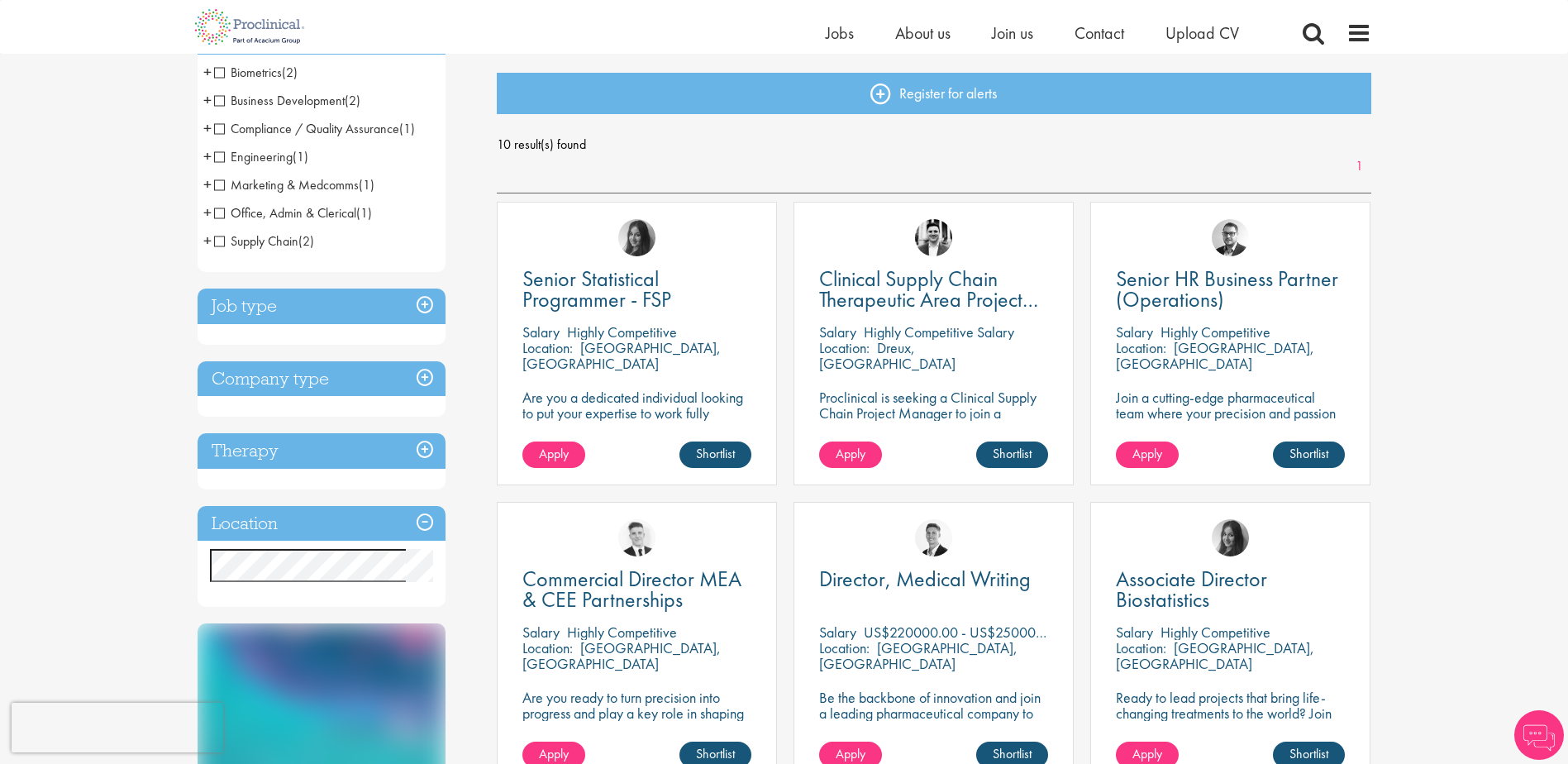
click at [369, 526] on h3 "Location" at bounding box center [321, 524] width 248 height 35
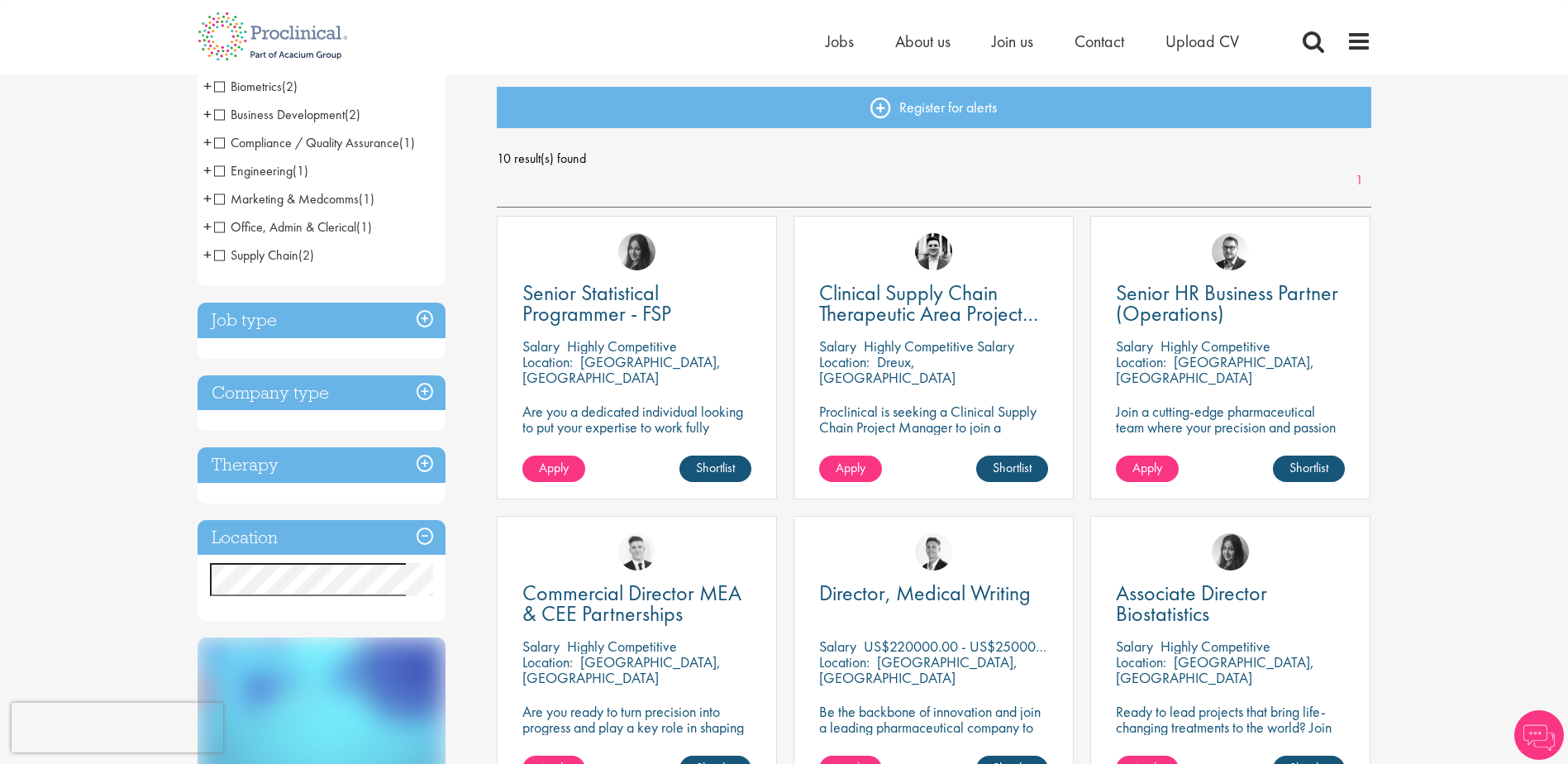
scroll to position [413, 0]
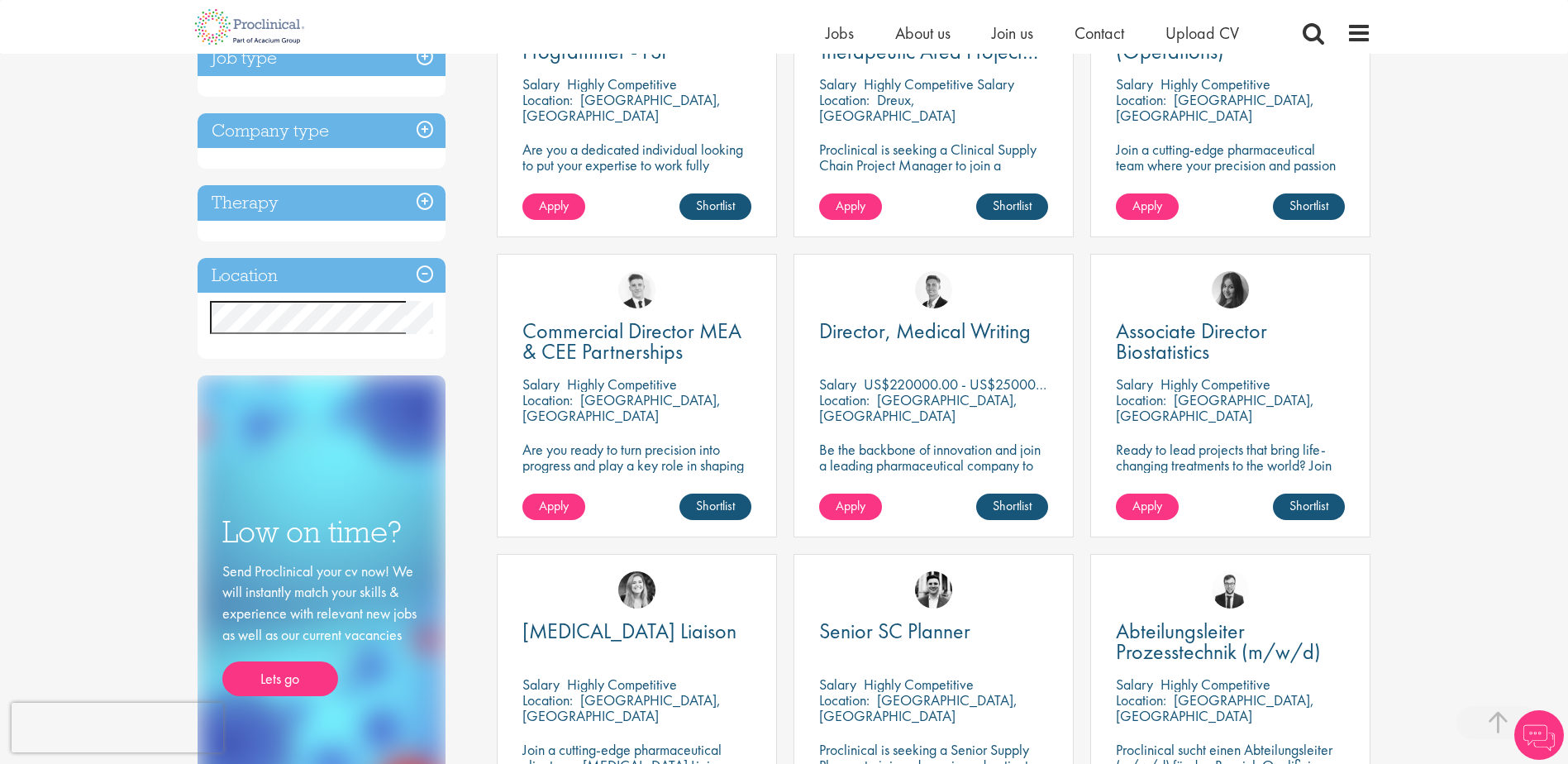
click at [331, 279] on h3 "Location" at bounding box center [321, 275] width 248 height 35
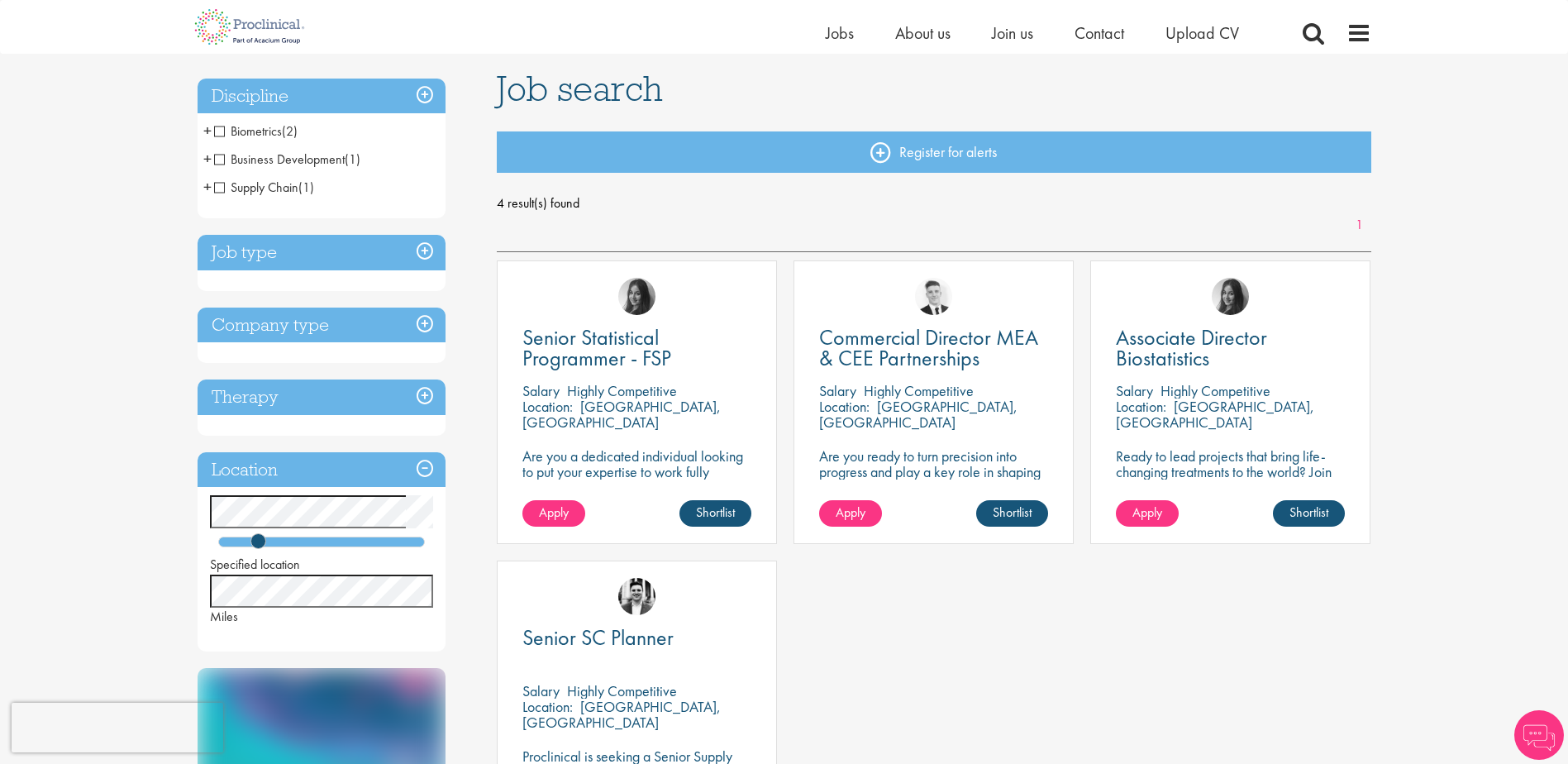
scroll to position [248, 0]
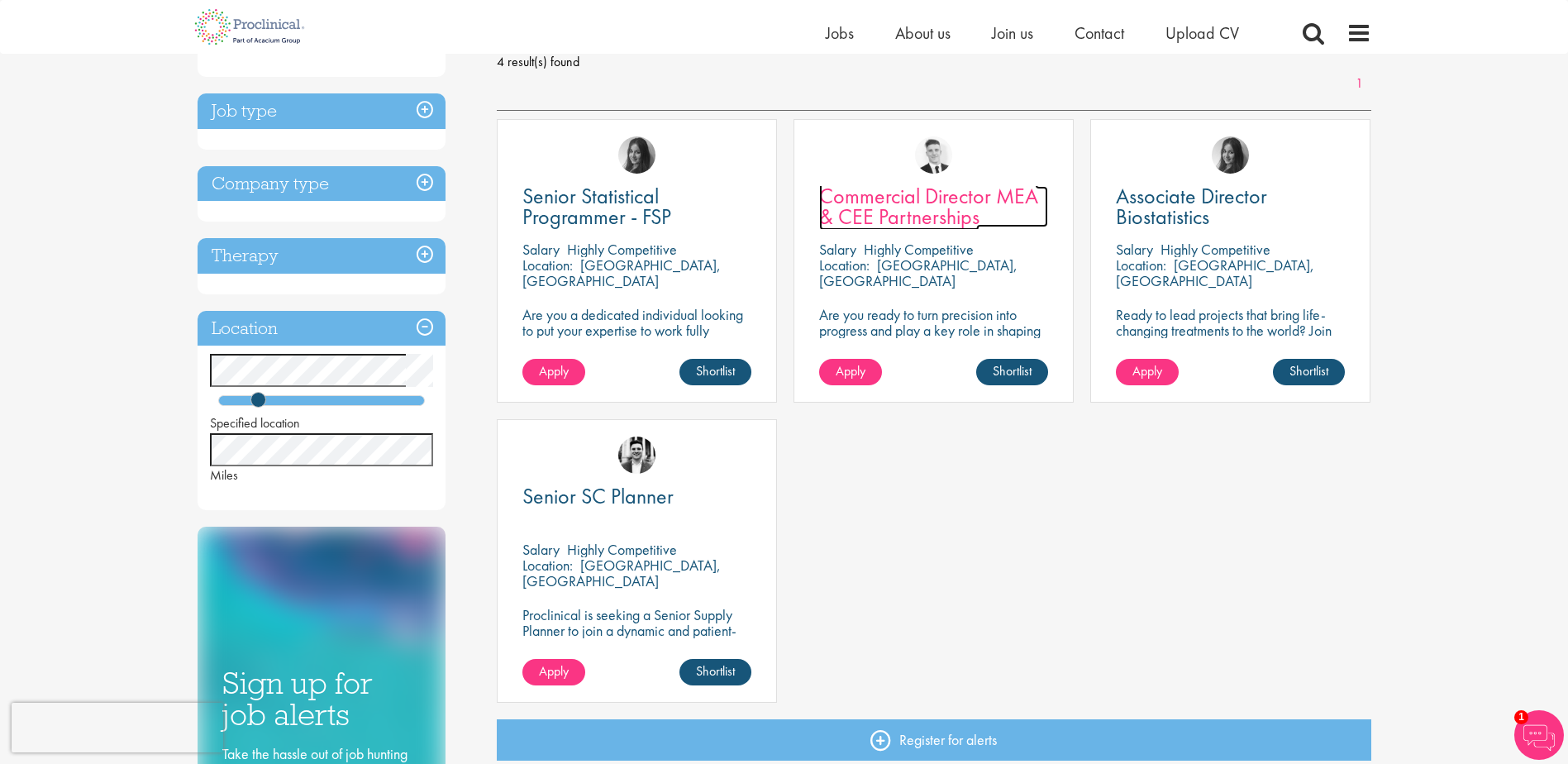
click at [897, 203] on span "Commercial Director MEA & CEE Partnerships" at bounding box center [929, 206] width 219 height 49
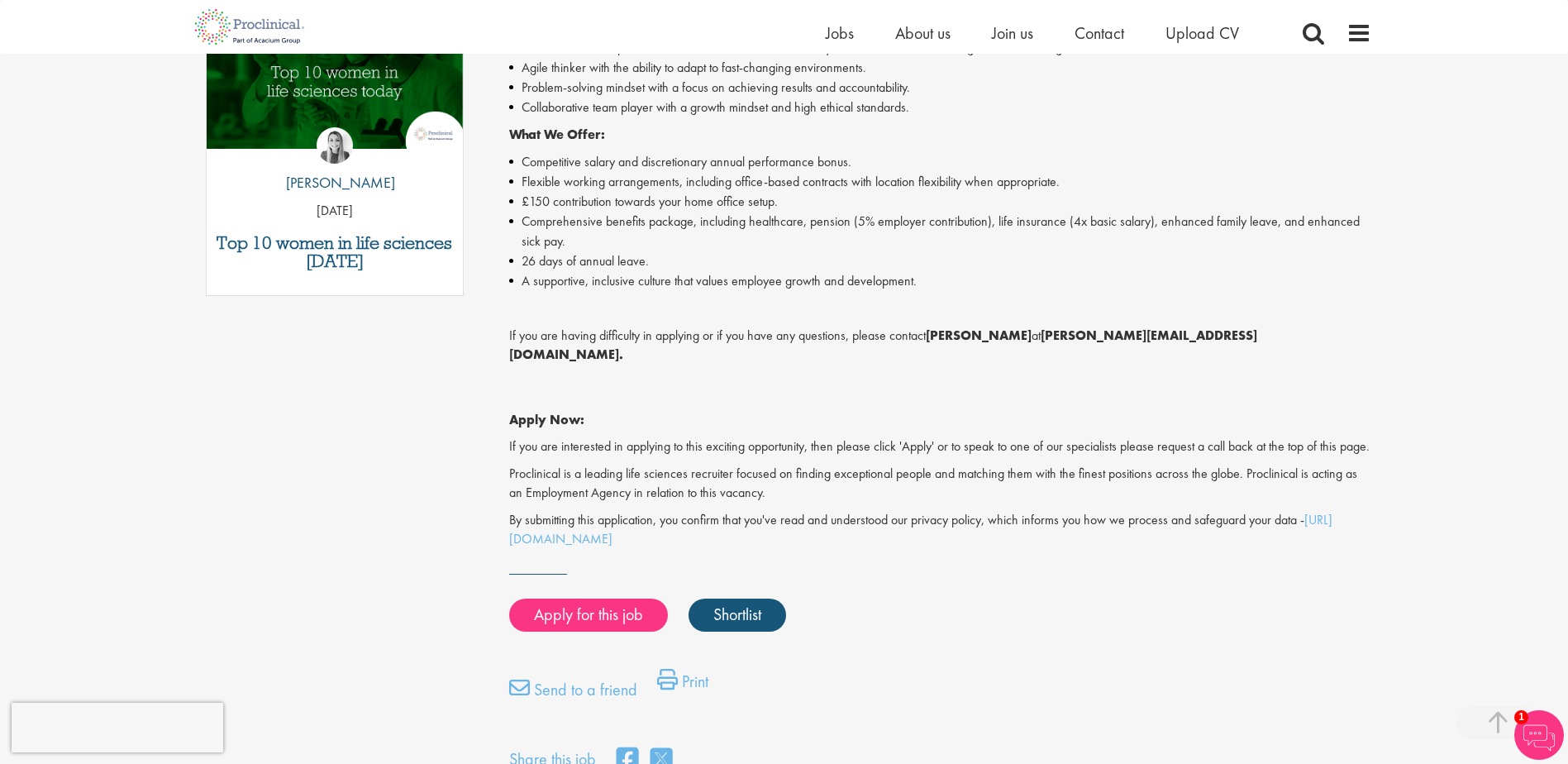
scroll to position [1157, 0]
